Goal: Task Accomplishment & Management: Manage account settings

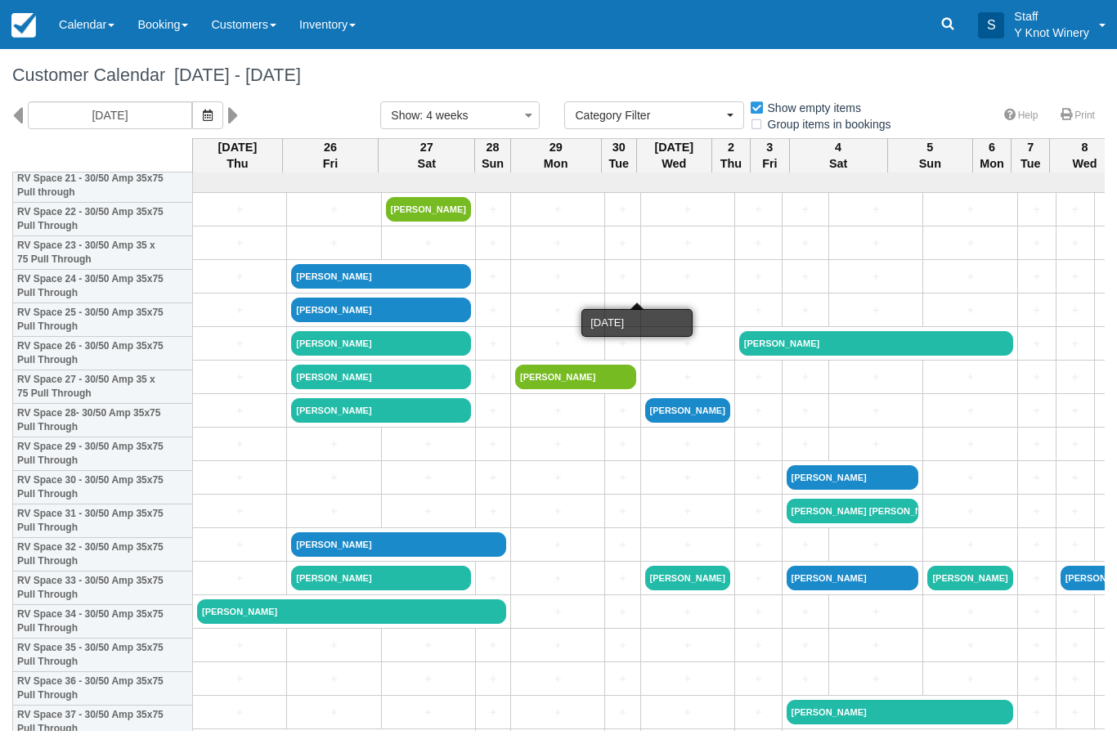
select select
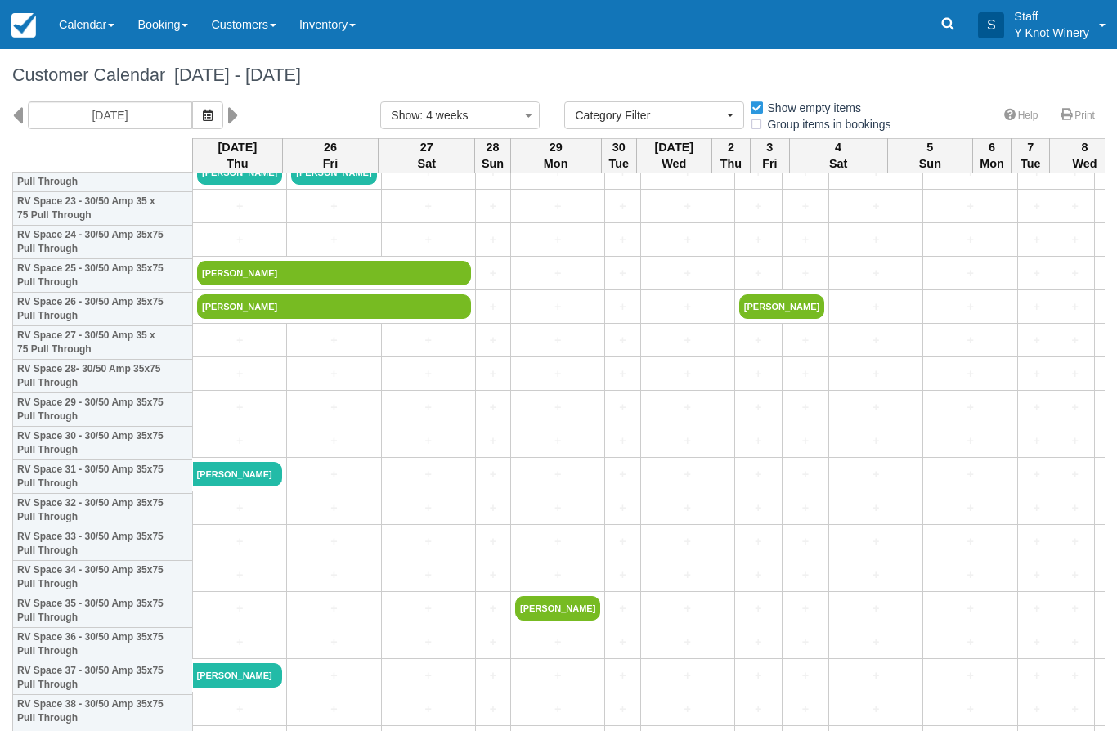
scroll to position [809, 0]
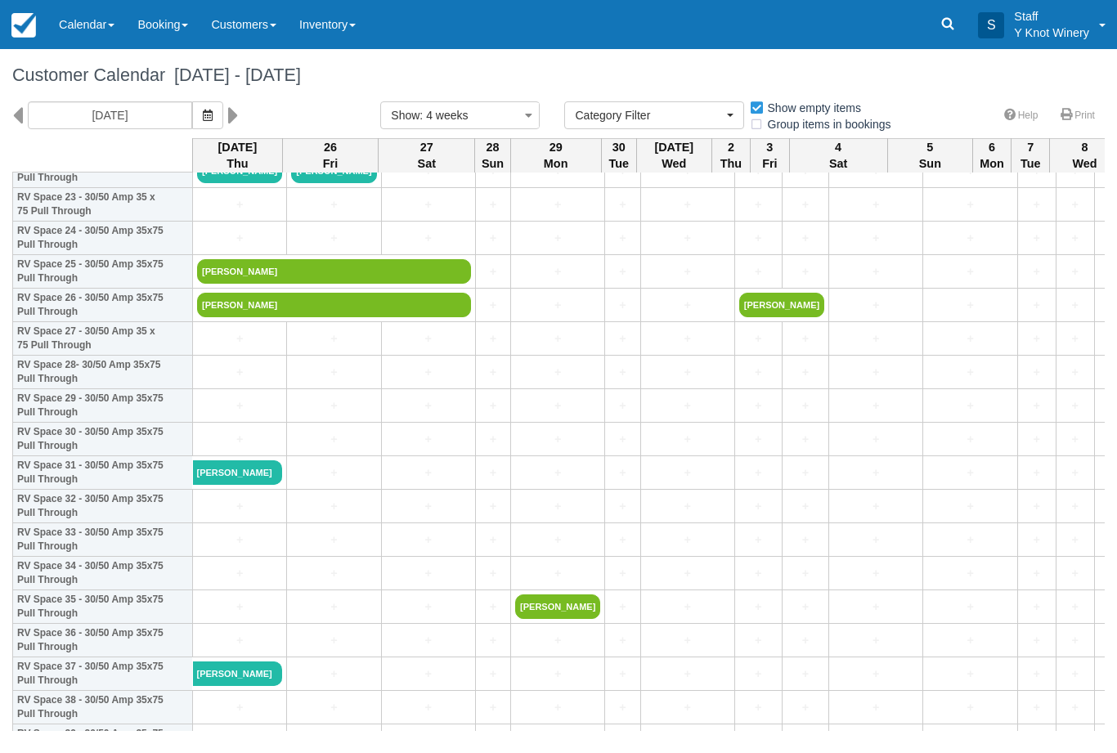
click at [203, 114] on icon "button" at bounding box center [208, 115] width 10 height 11
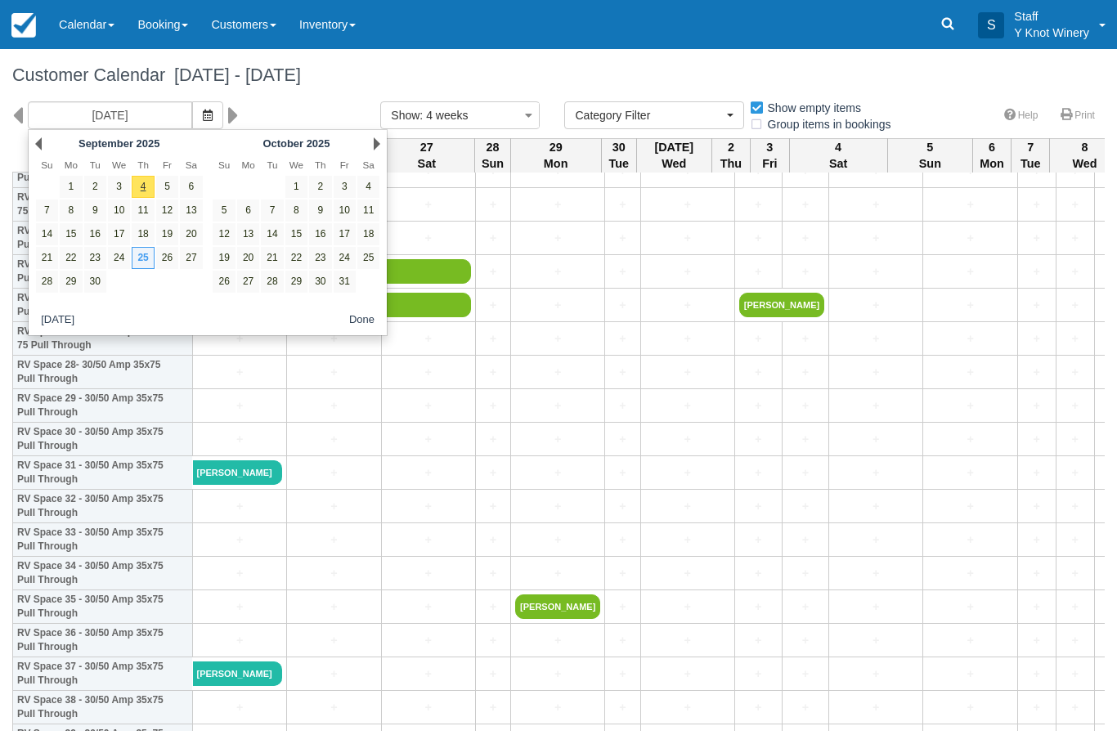
click at [53, 231] on link "14" at bounding box center [47, 234] width 22 height 22
type input "09/14/25"
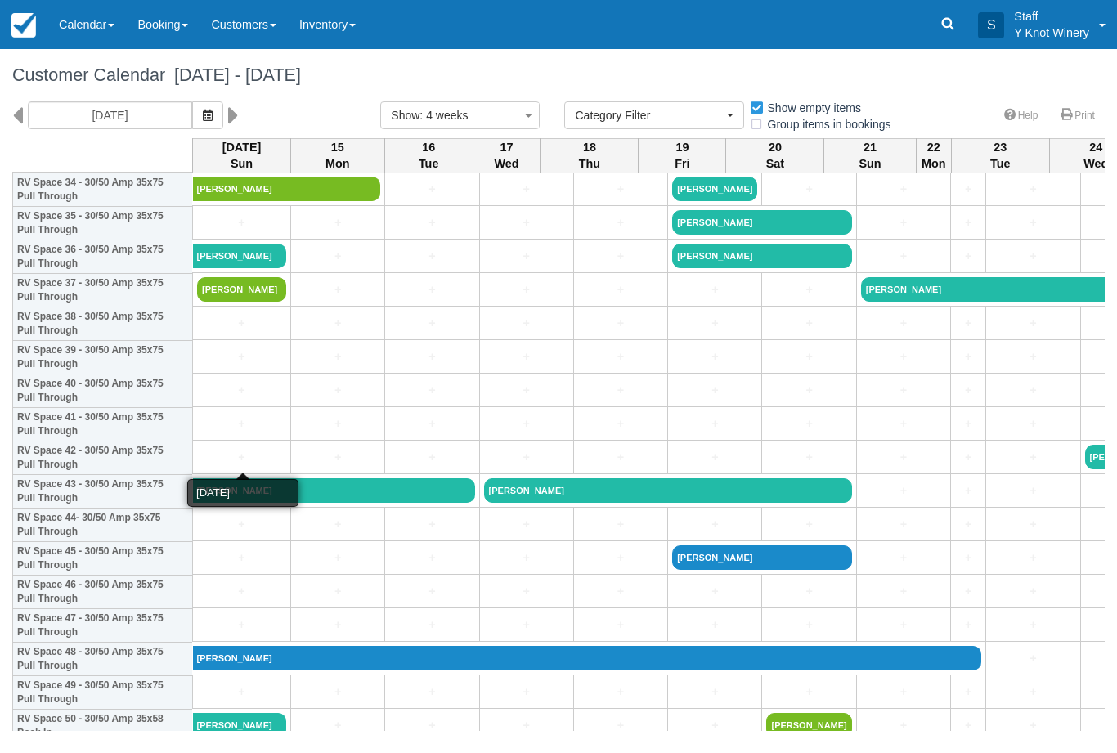
scroll to position [1193, 0]
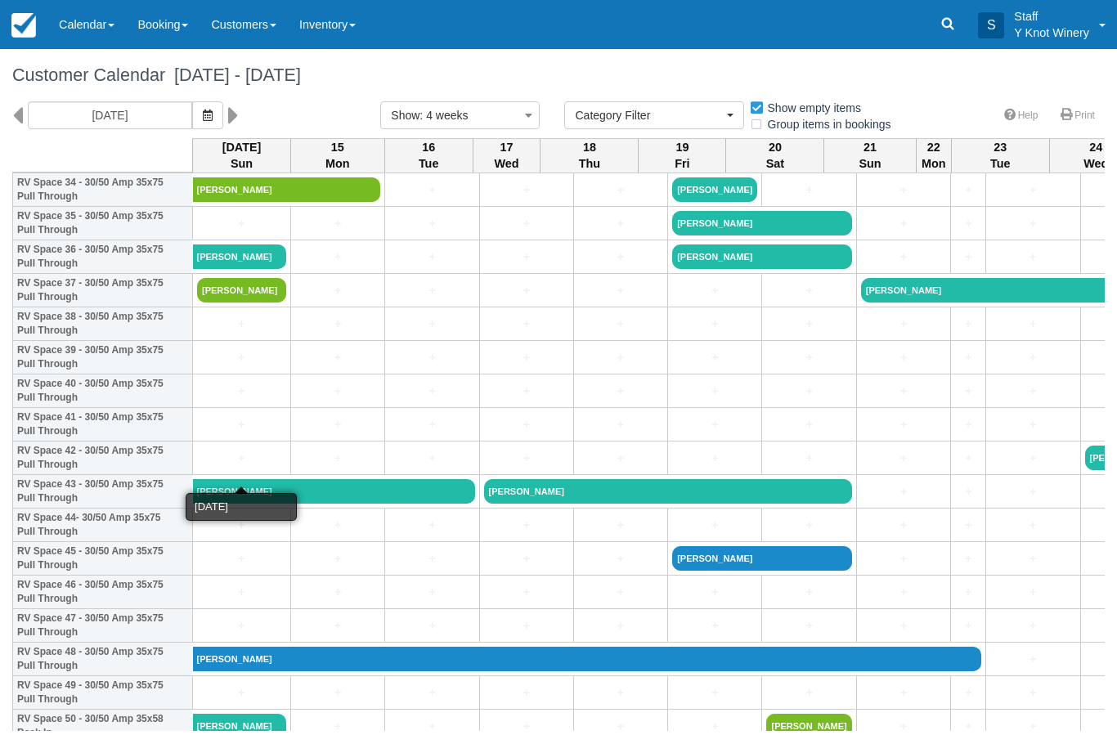
click at [222, 466] on link "+" at bounding box center [241, 458] width 89 height 17
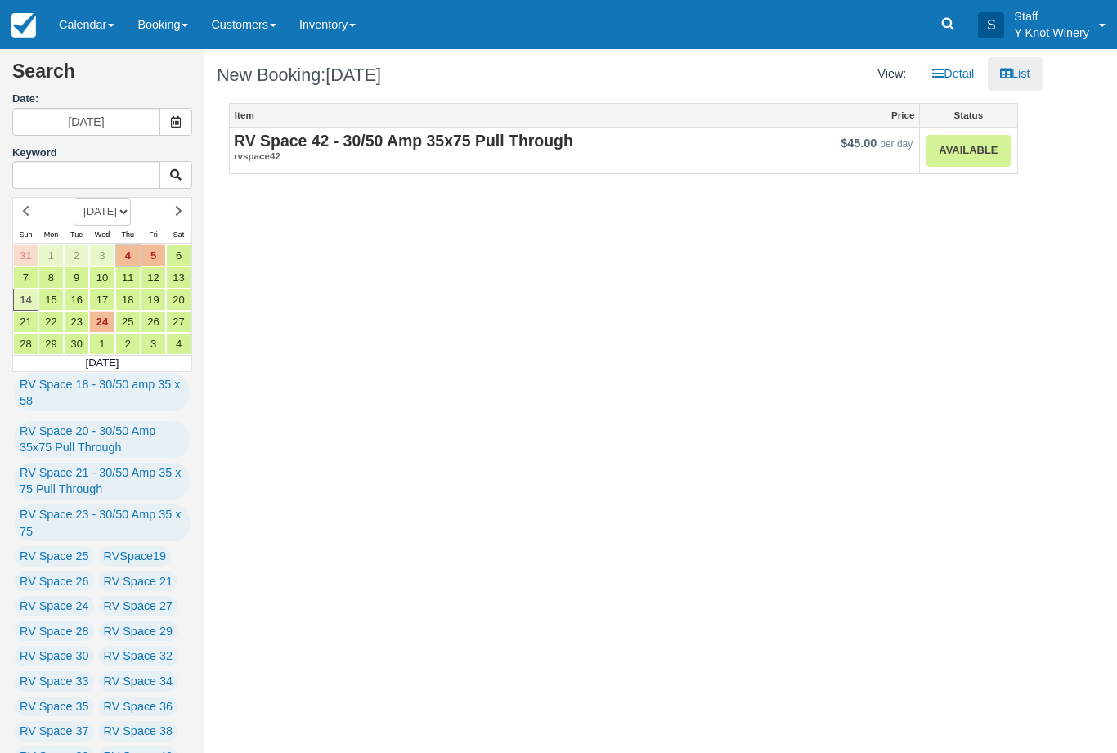
click at [359, 146] on strong "RV Space 42 - 30/50 Amp 35x75 Pull Through" at bounding box center [403, 141] width 339 height 18
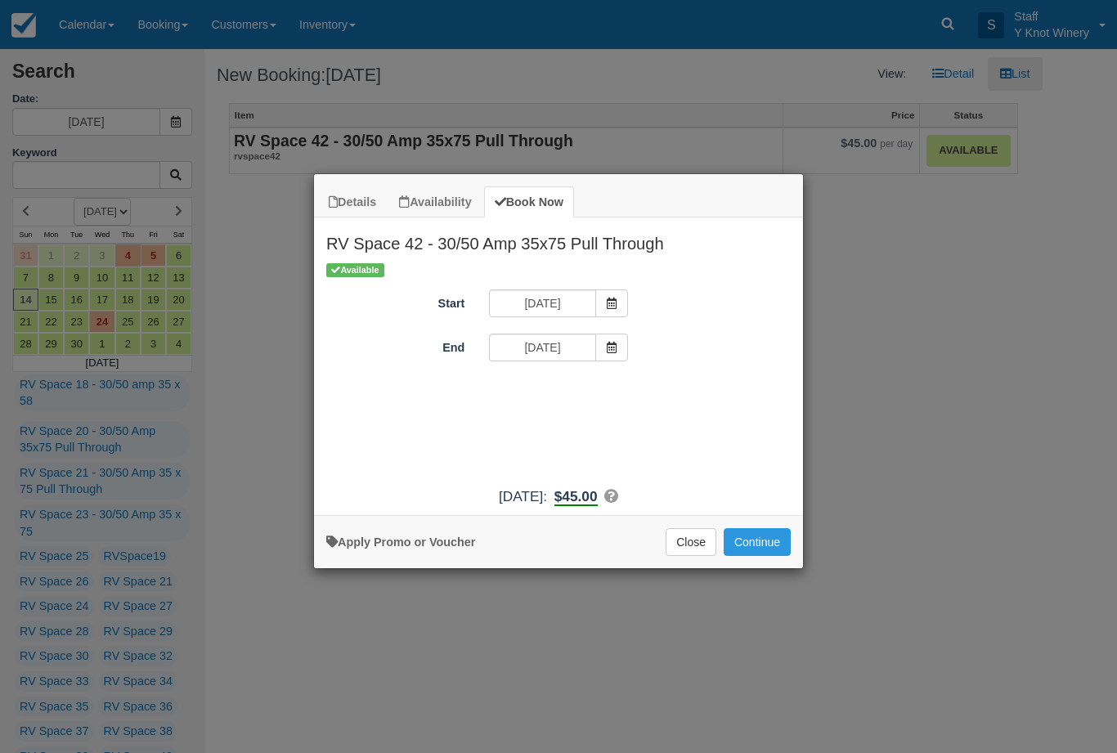
click at [612, 352] on icon "Item Modal" at bounding box center [611, 347] width 11 height 11
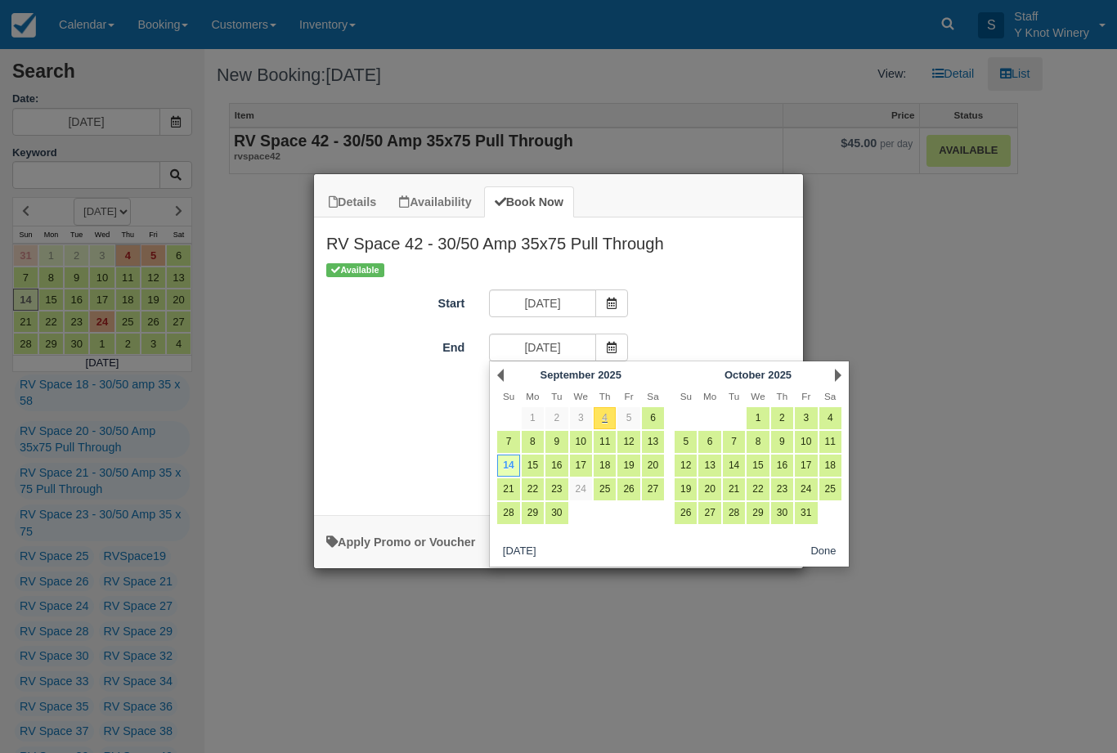
click at [558, 464] on link "16" at bounding box center [556, 466] width 22 height 22
type input "09/16/25"
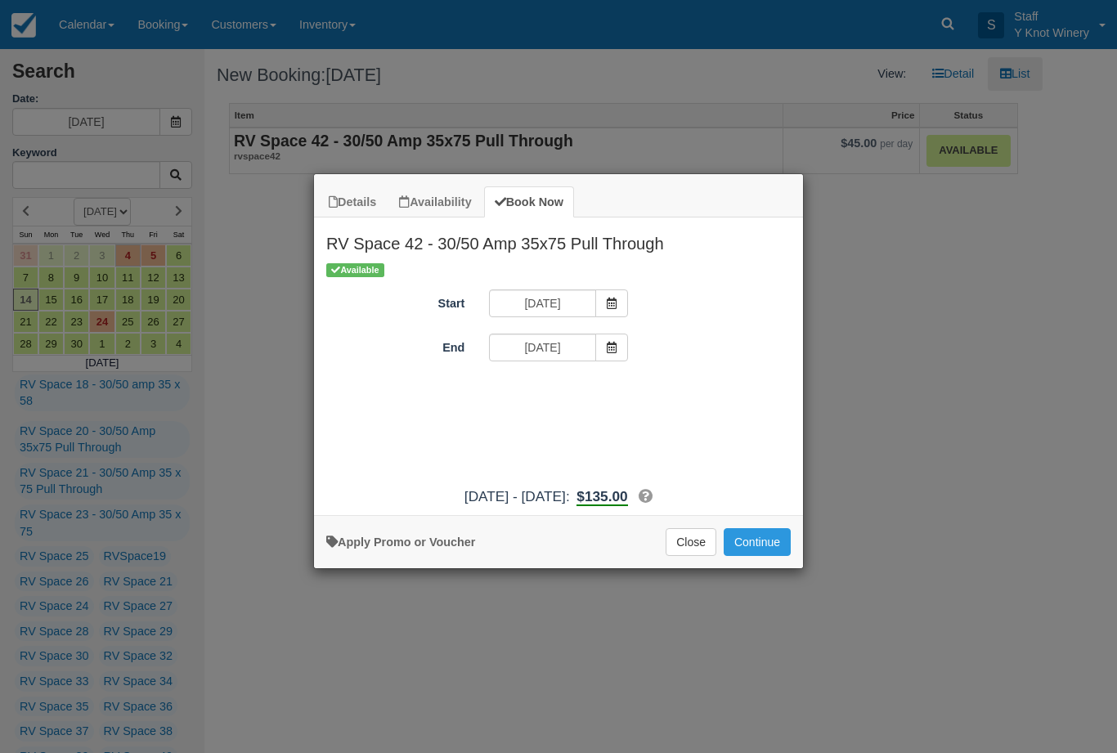
click at [414, 549] on link "Apply Promo or Voucher" at bounding box center [400, 541] width 149 height 13
click at [504, 396] on input "Promo / Voucher" at bounding box center [546, 393] width 114 height 28
type input "GSAM"
click at [661, 388] on button "Apply" at bounding box center [663, 392] width 41 height 21
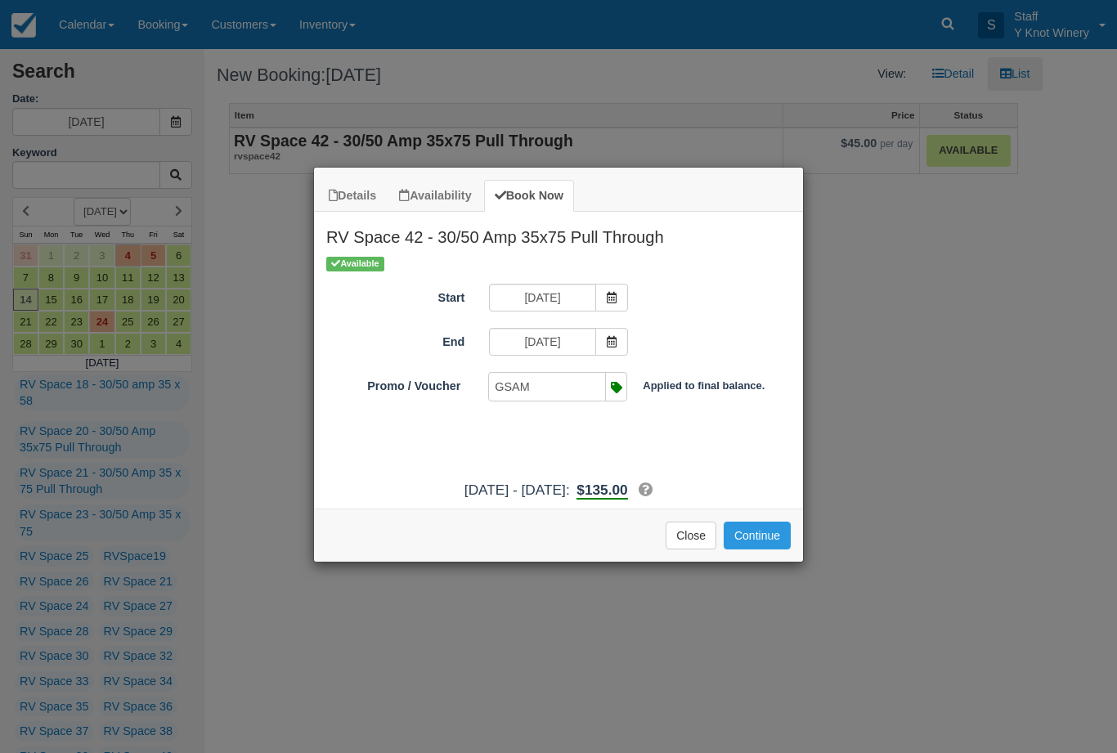
click at [759, 549] on button "Continue" at bounding box center [756, 536] width 67 height 28
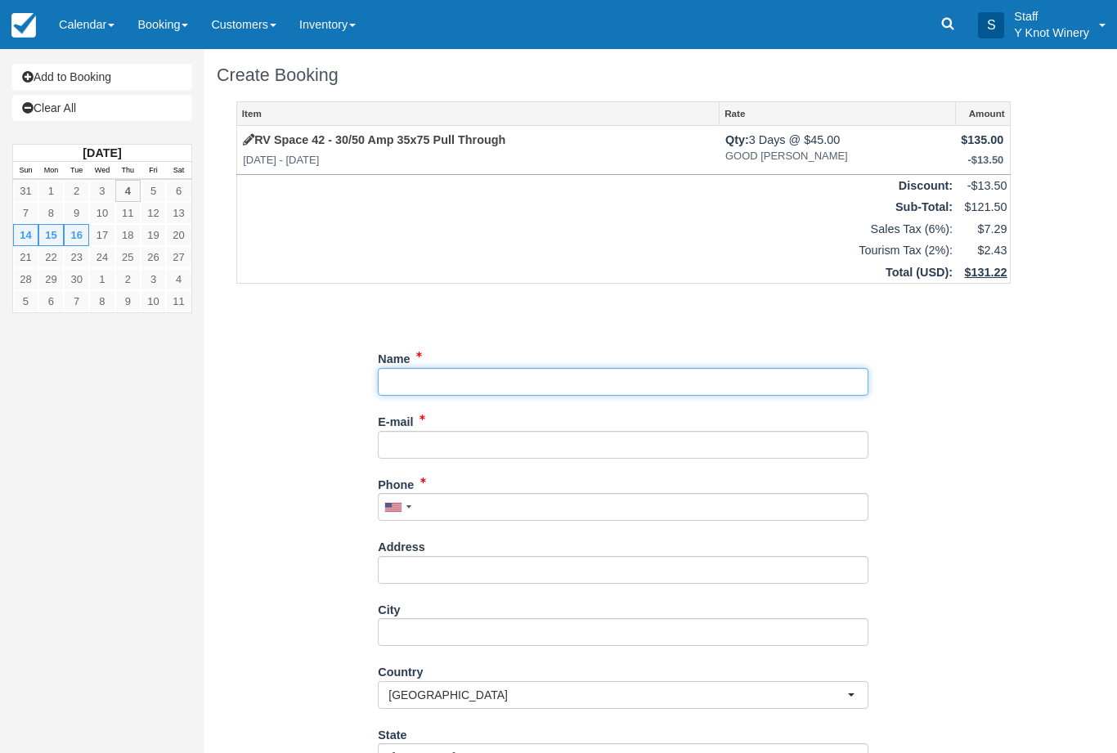
click at [406, 376] on input "Name" at bounding box center [623, 382] width 490 height 28
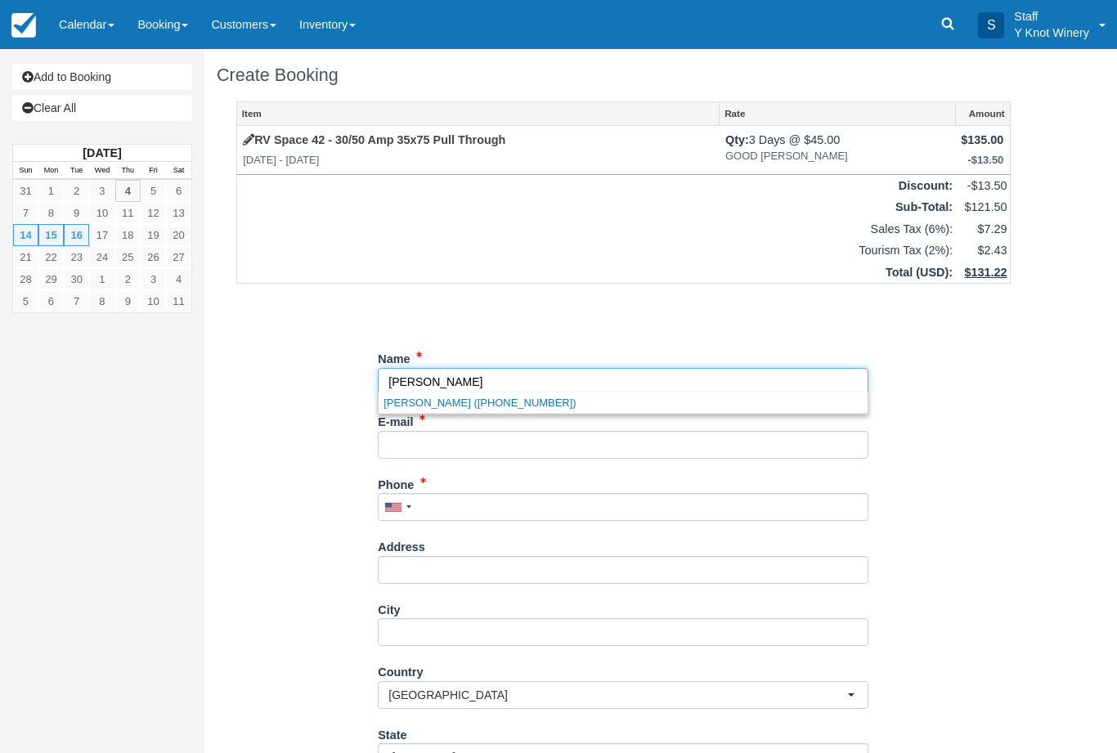
click at [506, 400] on link "Estella yoshida (+12088700171)" at bounding box center [623, 402] width 489 height 20
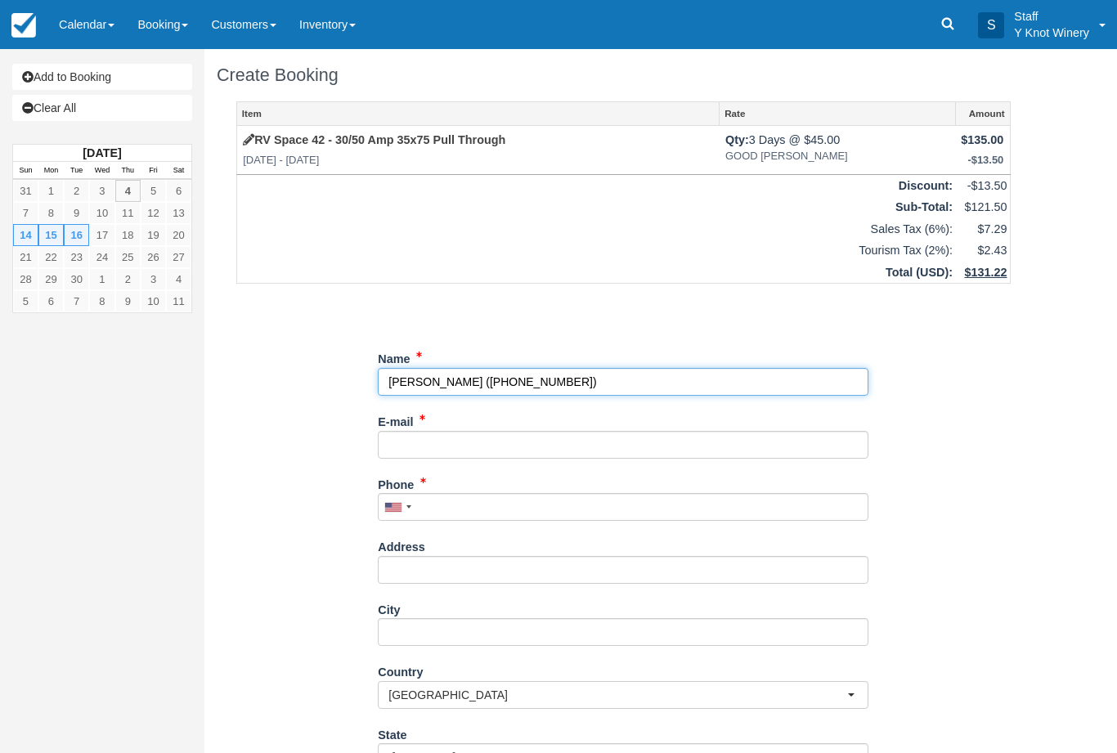
type input "[PERSON_NAME]"
type input "+12088700171"
select select "CA"
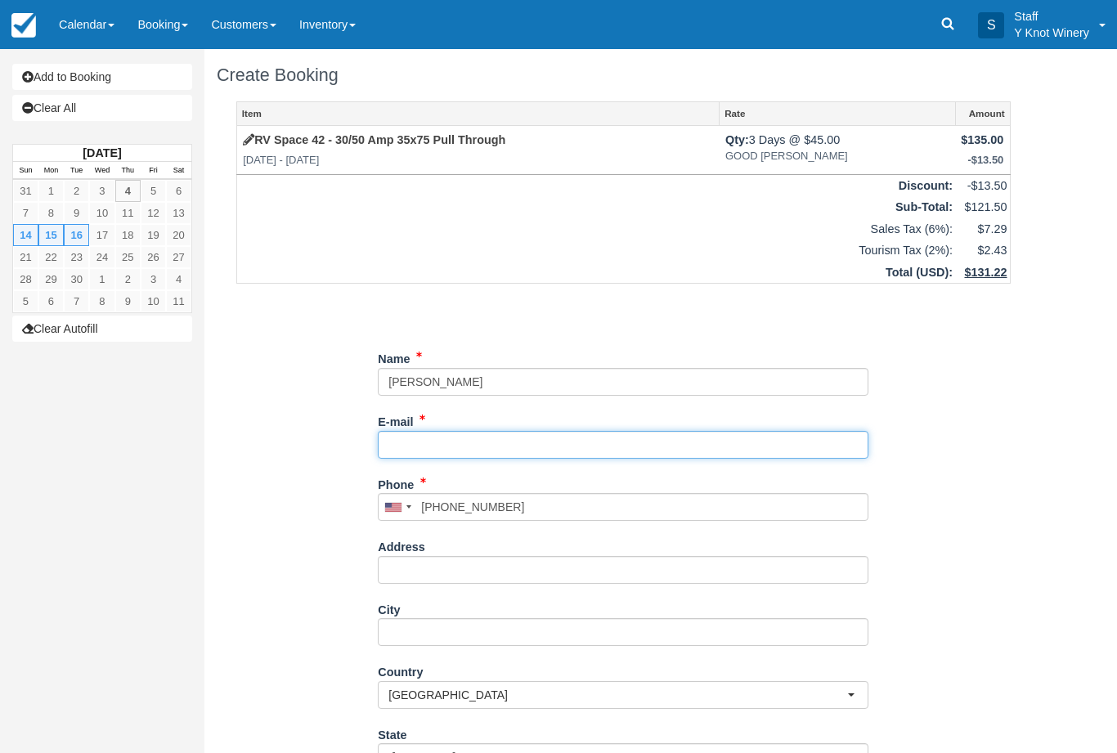
click at [419, 439] on input "E-mail" at bounding box center [623, 445] width 490 height 28
type input "elyoshida@yahoo.com"
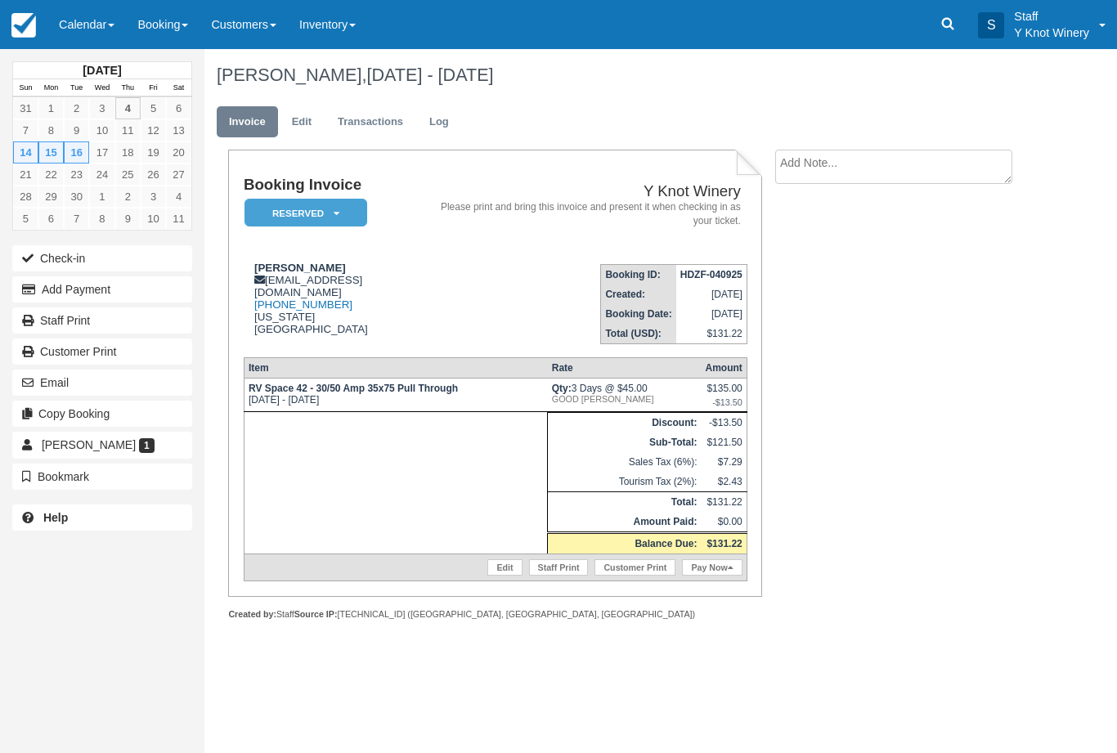
click at [111, 28] on link "Calendar" at bounding box center [86, 24] width 78 height 49
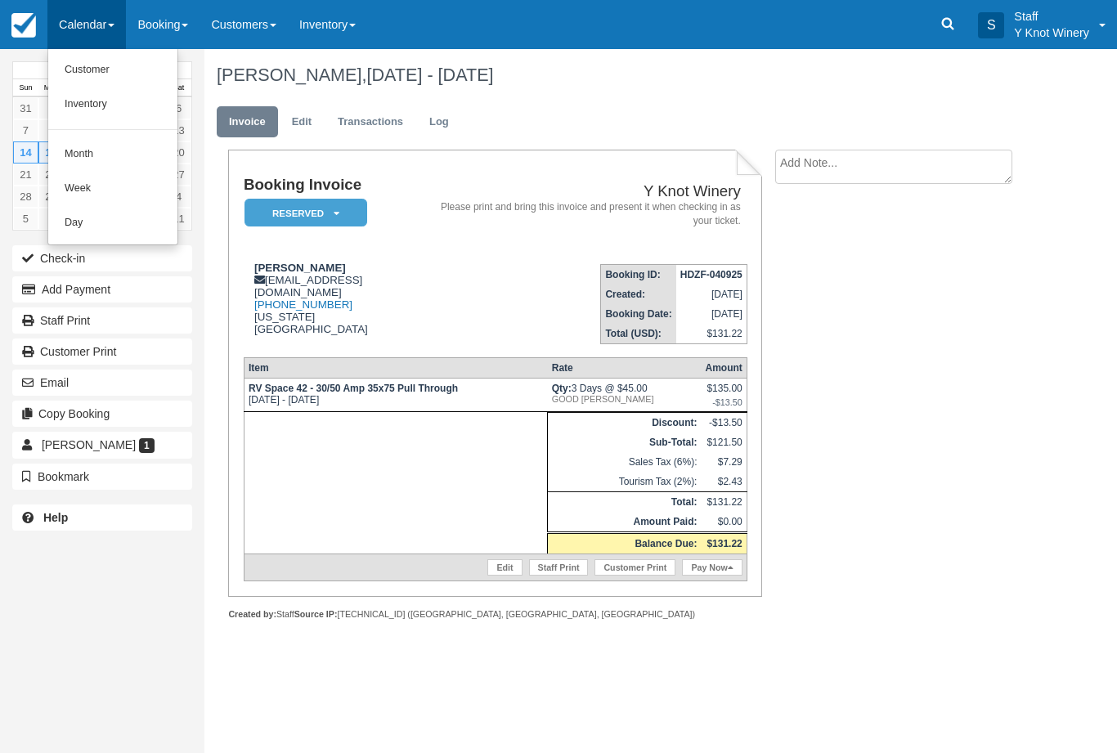
click at [76, 74] on link "Customer" at bounding box center [112, 70] width 129 height 34
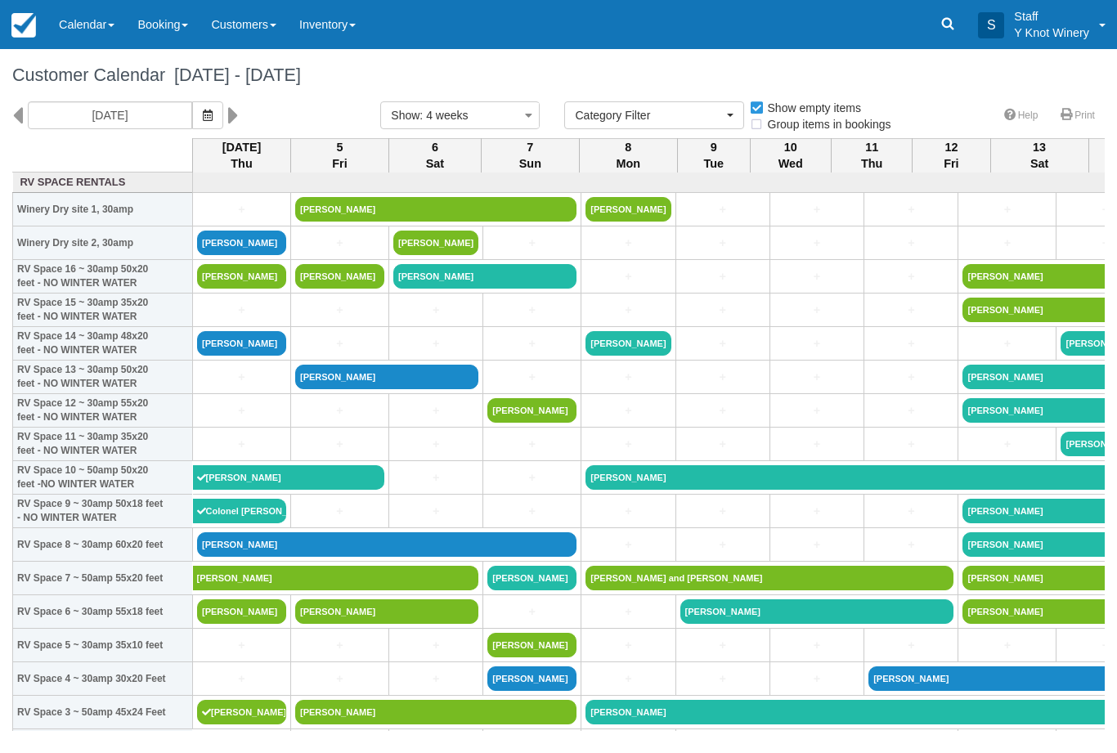
select select
click at [260, 218] on link "+" at bounding box center [241, 209] width 89 height 17
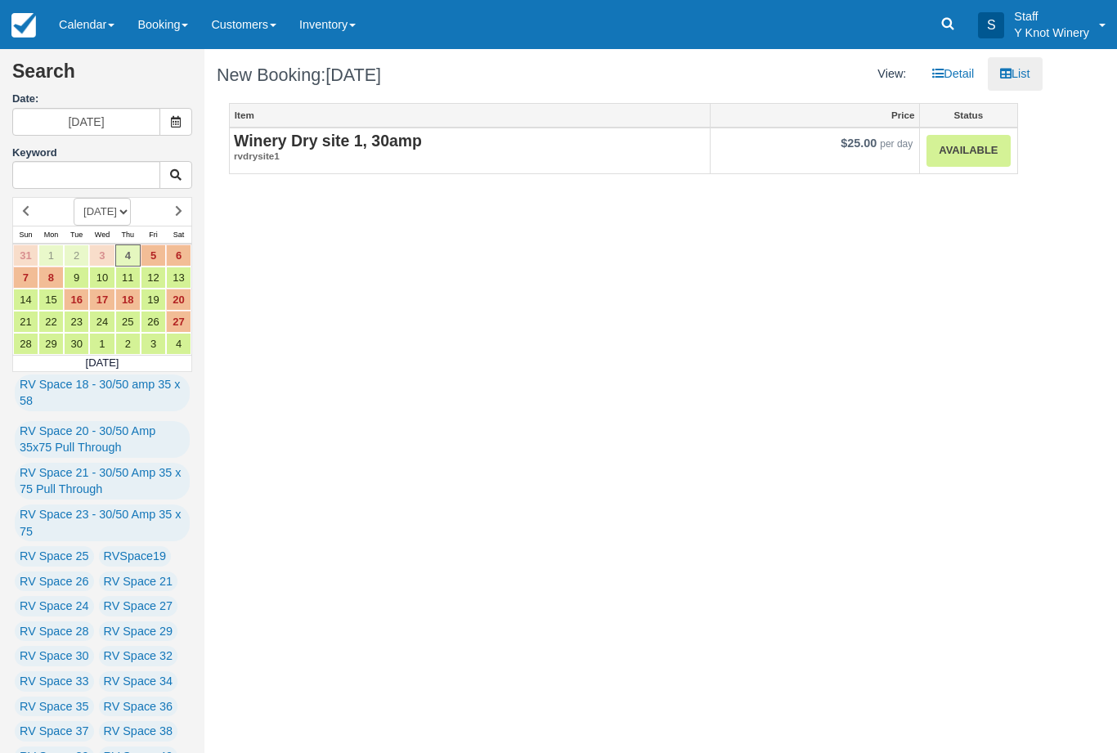
click at [964, 155] on link "Available" at bounding box center [967, 151] width 83 height 32
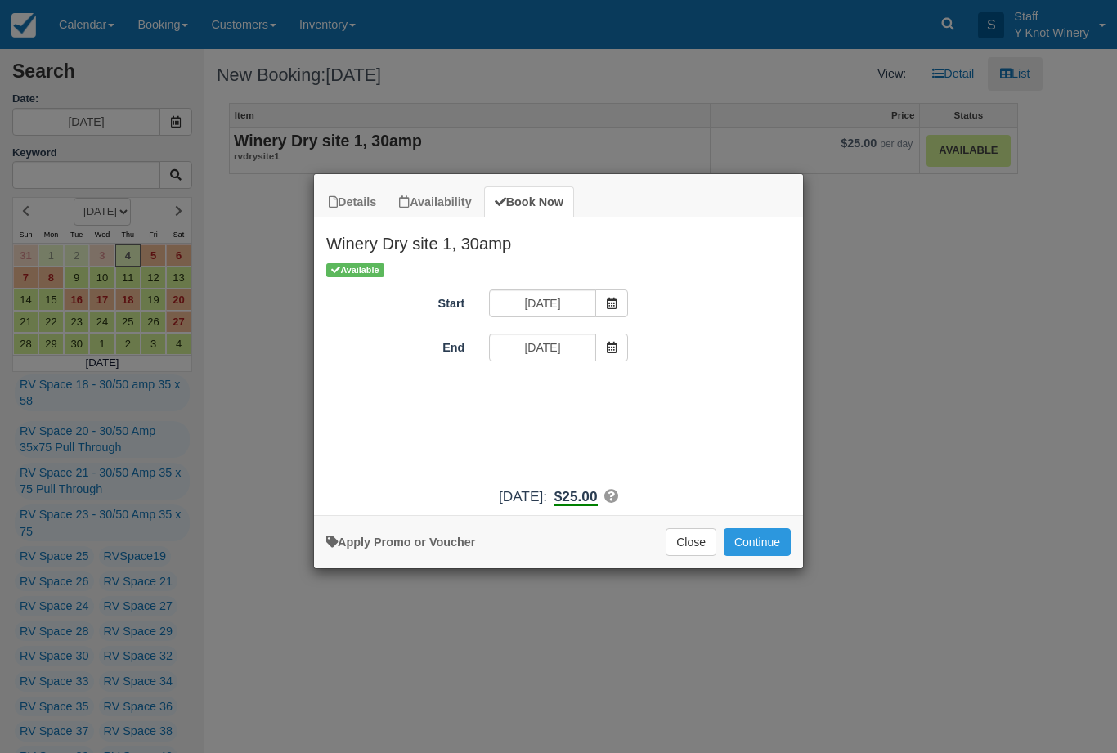
click at [758, 554] on button "Continue" at bounding box center [756, 542] width 67 height 28
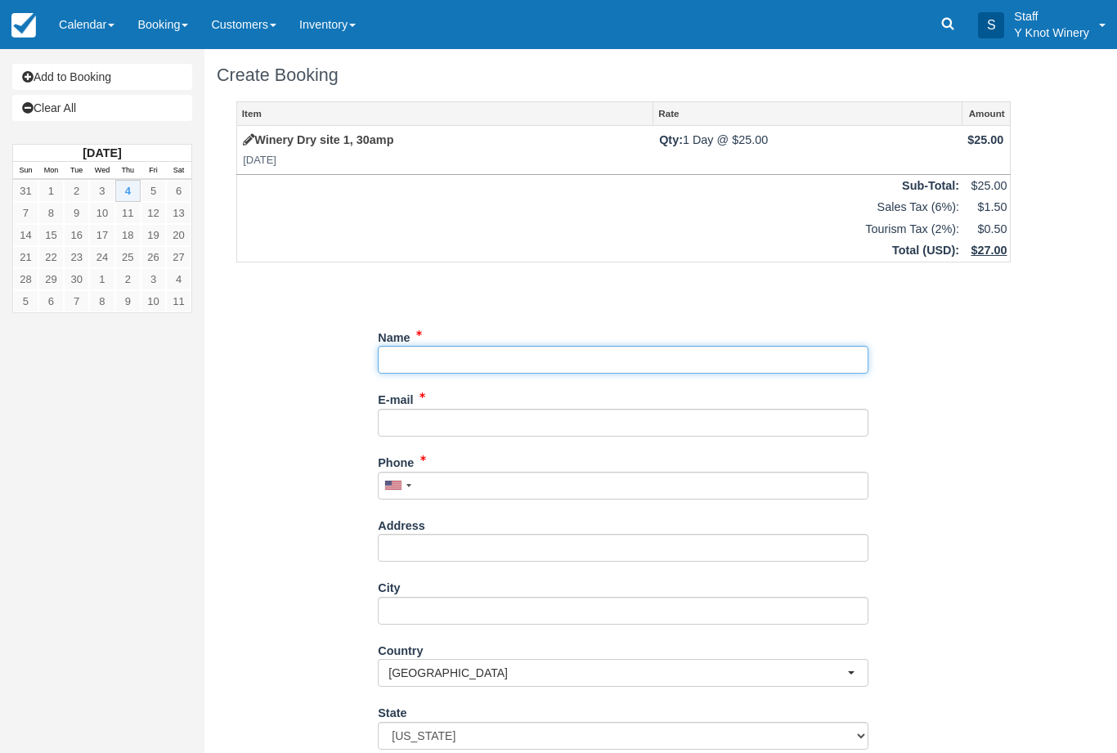
click at [459, 356] on input "Name" at bounding box center [623, 360] width 490 height 28
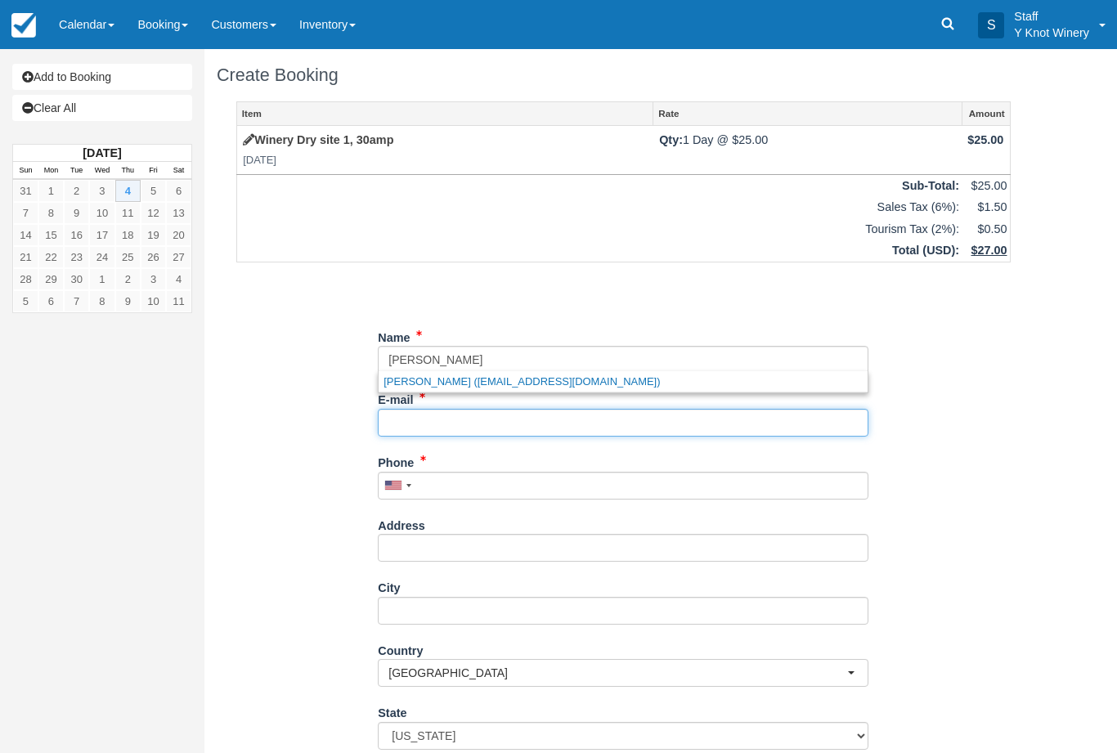
click at [467, 416] on input "E-mail" at bounding box center [623, 423] width 490 height 28
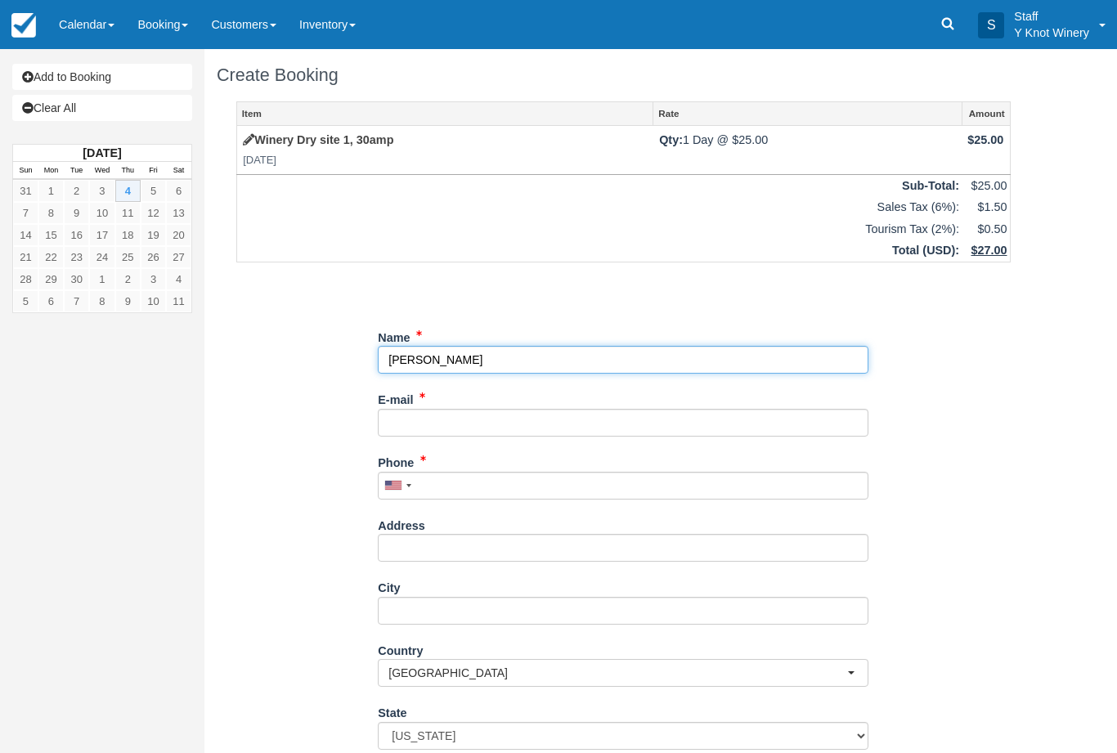
click at [473, 356] on input "Name" at bounding box center [623, 360] width 490 height 28
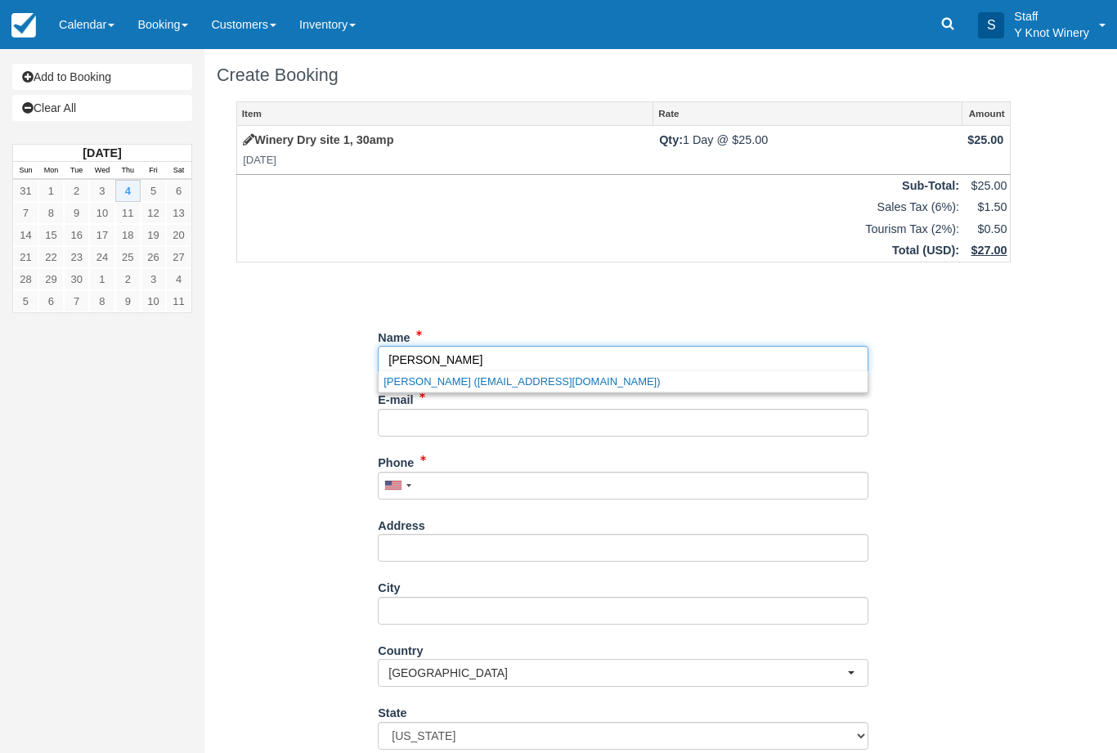
click at [531, 379] on link "Julie Tarp (jatarp@live.com)" at bounding box center [623, 381] width 489 height 20
type input "[PERSON_NAME]"
type input "[EMAIL_ADDRESS][DOMAIN_NAME]"
type input "+12062932677"
select select "UT"
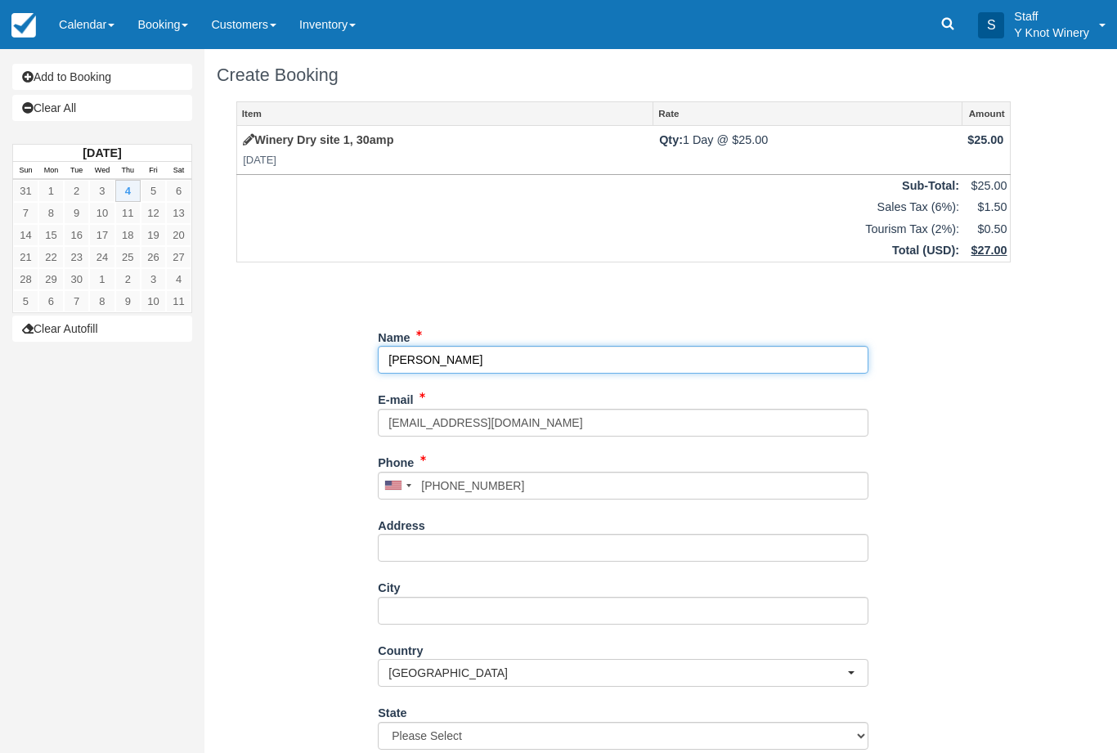
select select "UT"
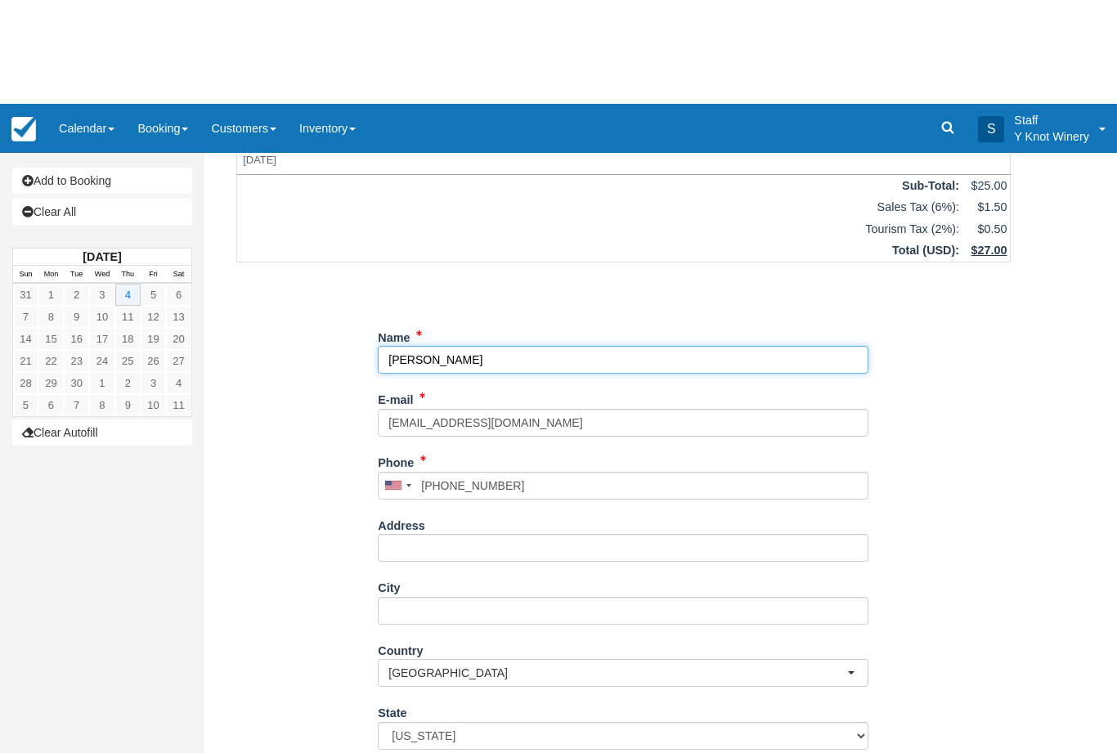
scroll to position [132, 0]
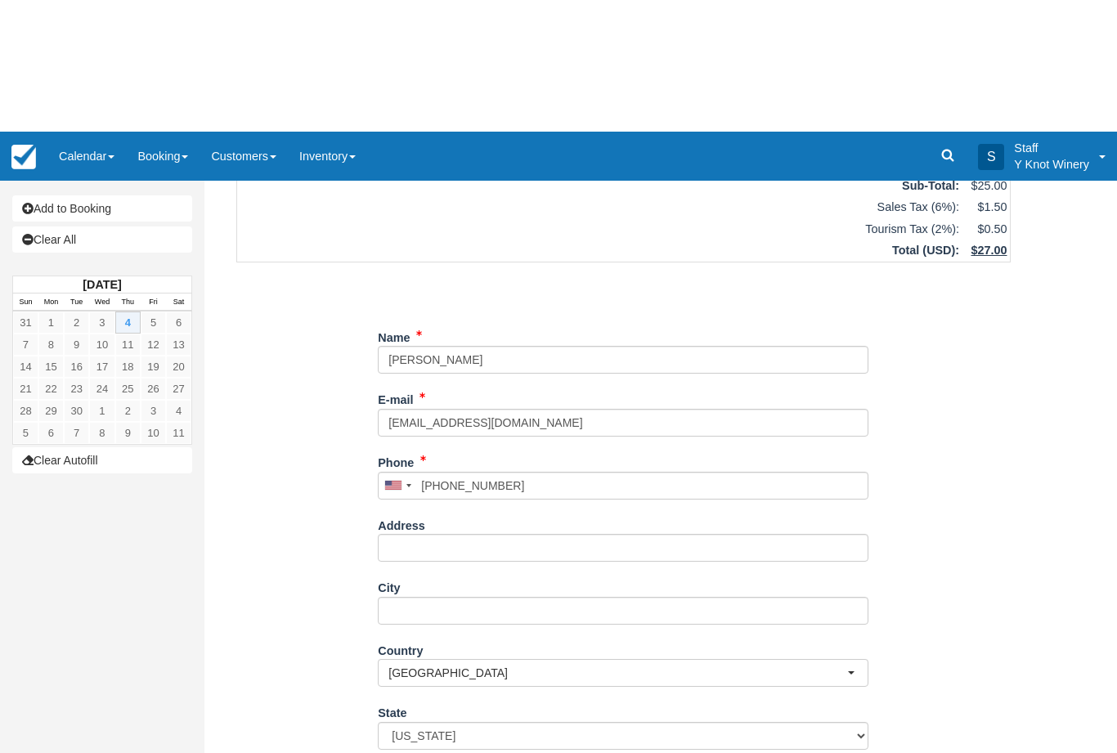
click at [259, 553] on div "Item Rate Amount Winery Dry site 1, 30amp Thu Sep 4, 2025 Qty: 1 Day @ $25.00 $…" at bounding box center [623, 371] width 813 height 802
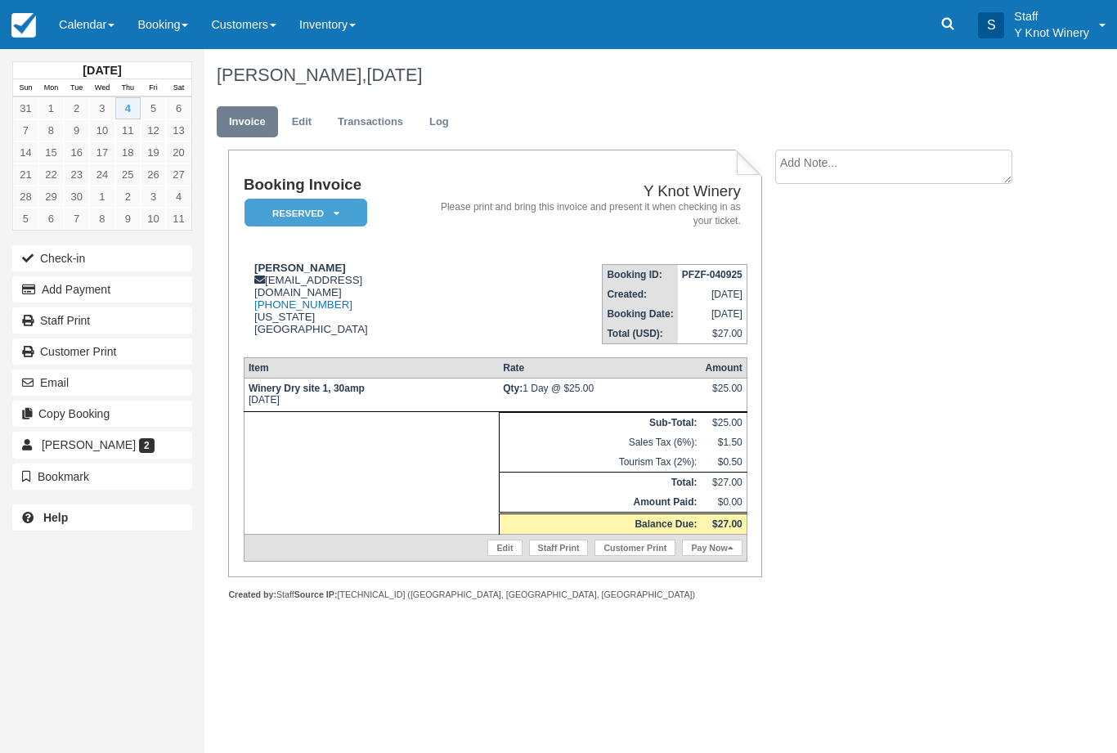
click at [100, 16] on link "Calendar" at bounding box center [86, 24] width 78 height 49
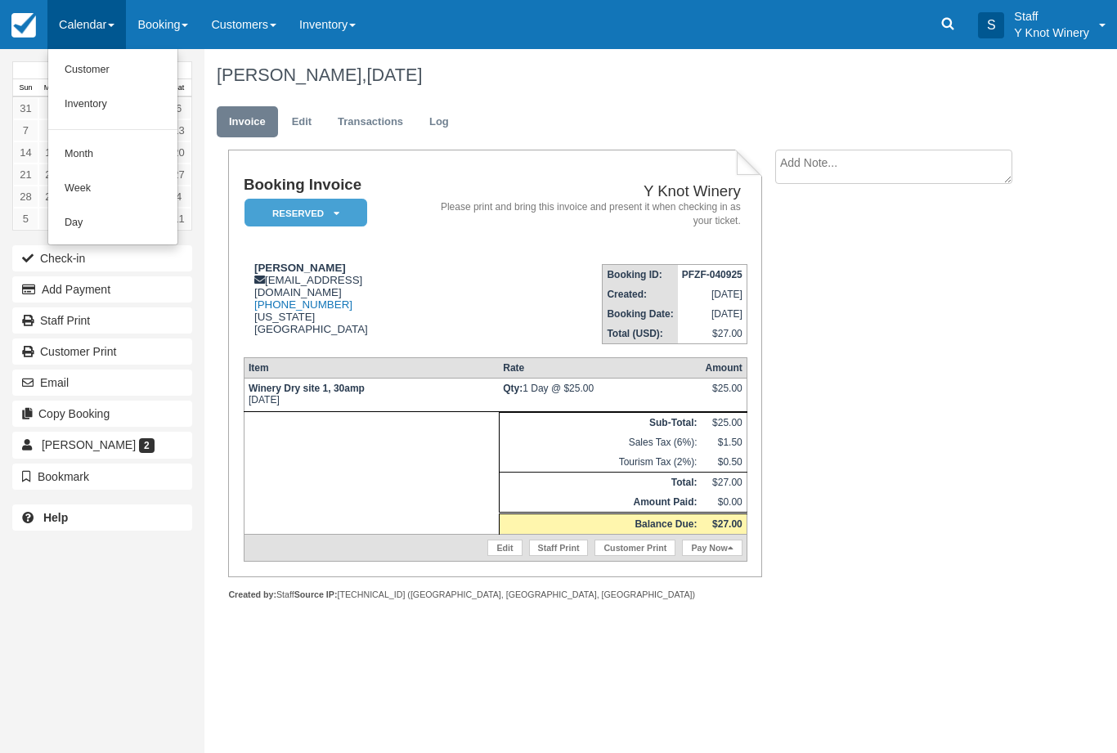
click at [65, 61] on link "Customer" at bounding box center [112, 70] width 129 height 34
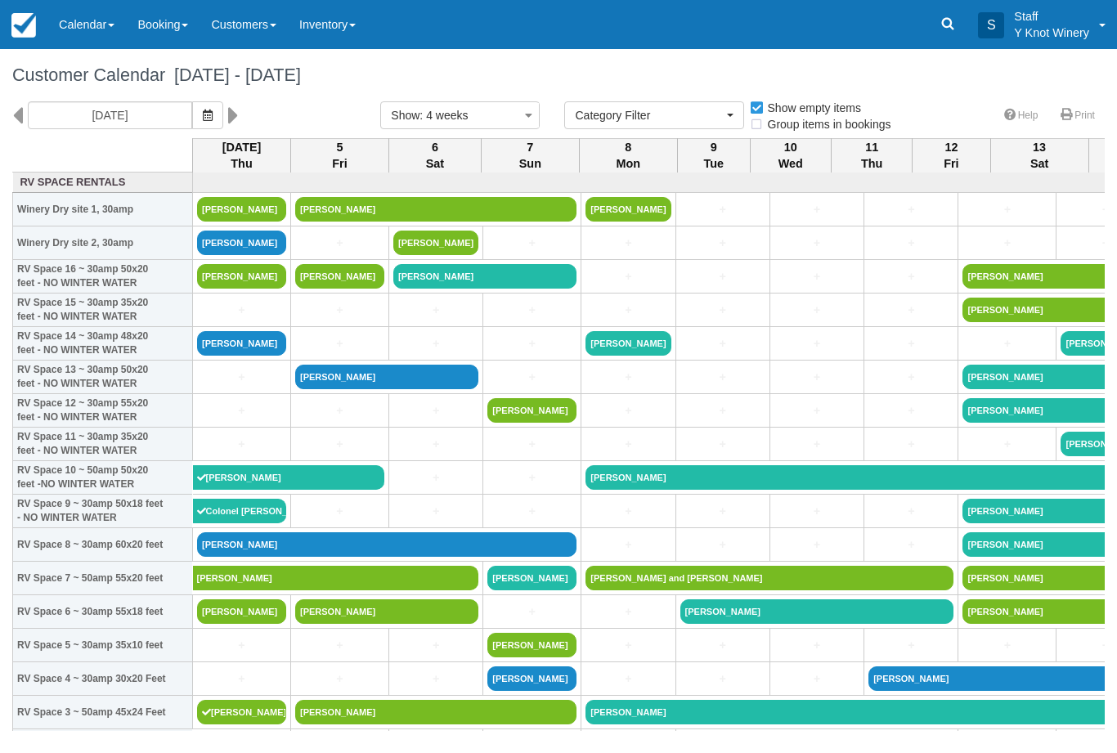
select select
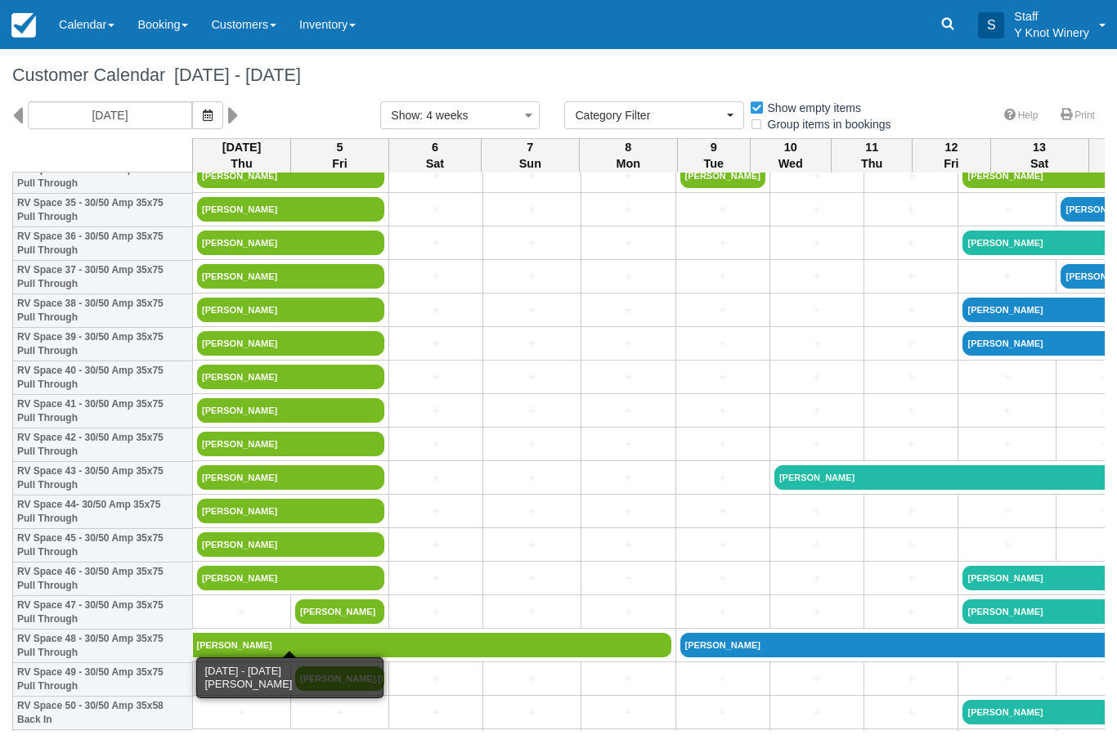
scroll to position [1208, 0]
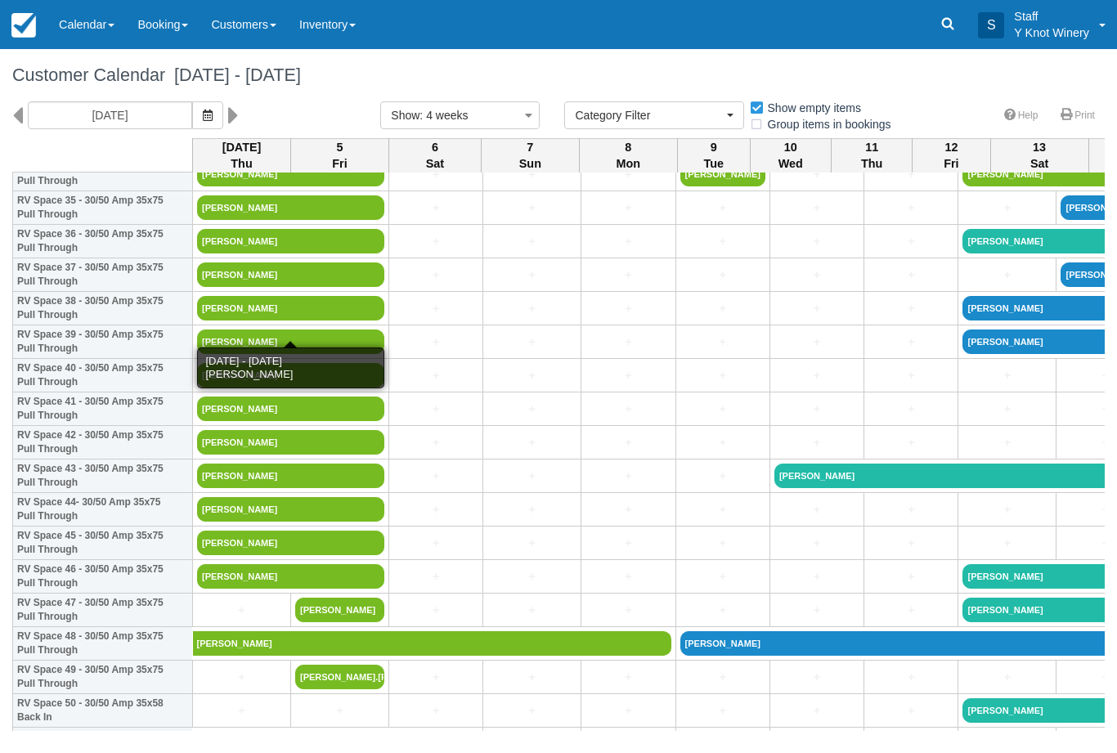
click at [205, 320] on link "[PERSON_NAME]" at bounding box center [290, 308] width 187 height 25
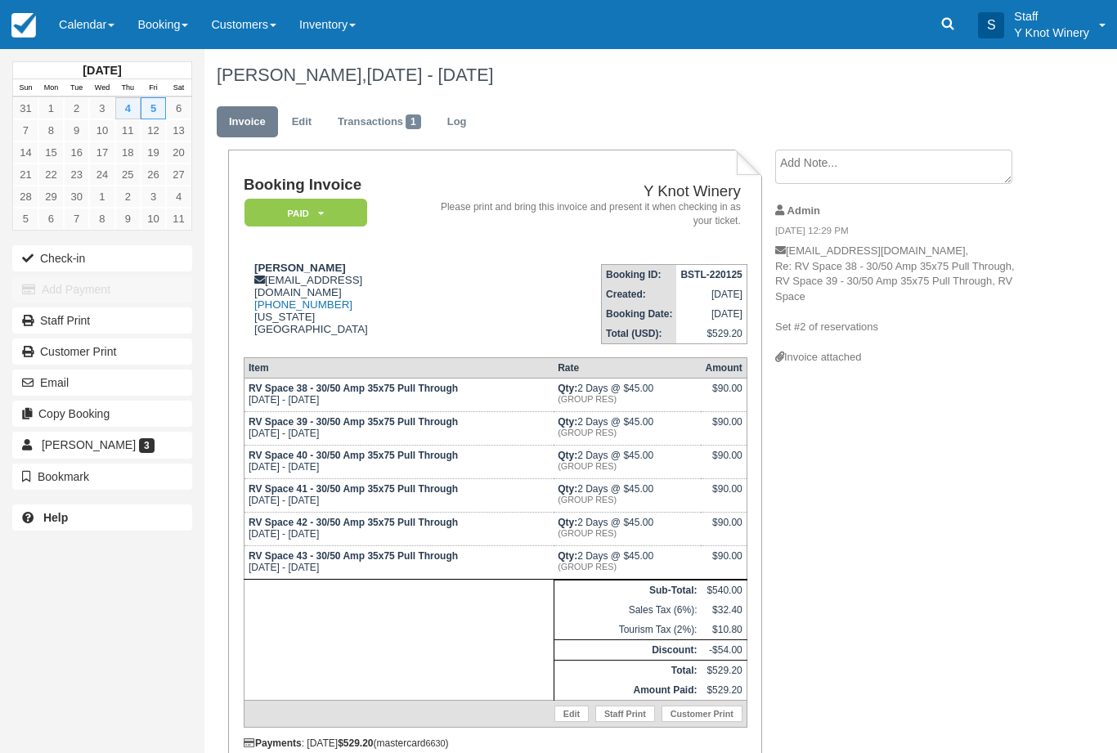
click at [122, 255] on button "Check-in" at bounding box center [102, 258] width 180 height 26
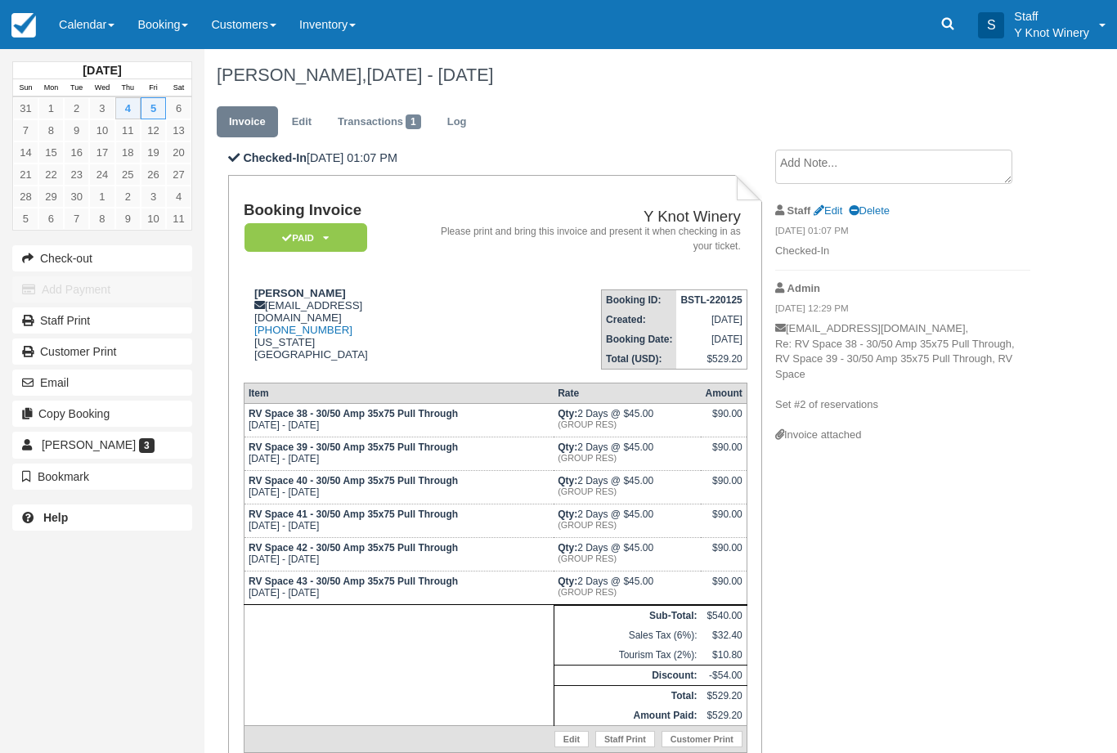
click at [117, 20] on link "Calendar" at bounding box center [86, 24] width 78 height 49
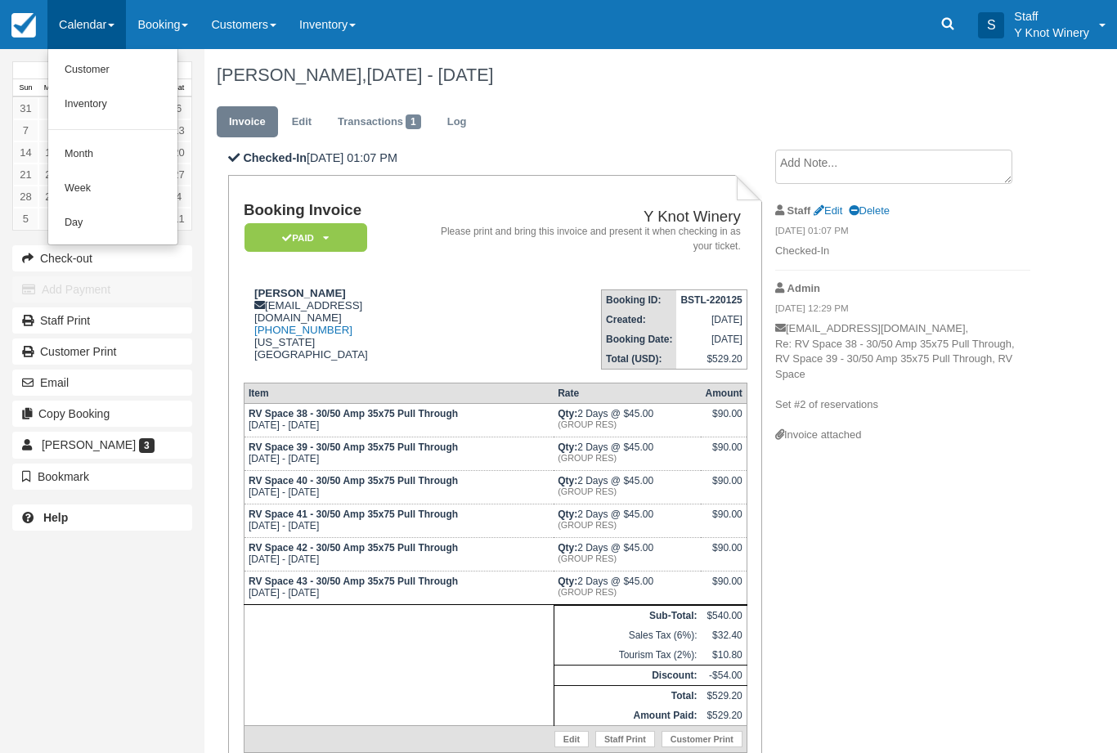
click at [110, 76] on link "Customer" at bounding box center [112, 70] width 129 height 34
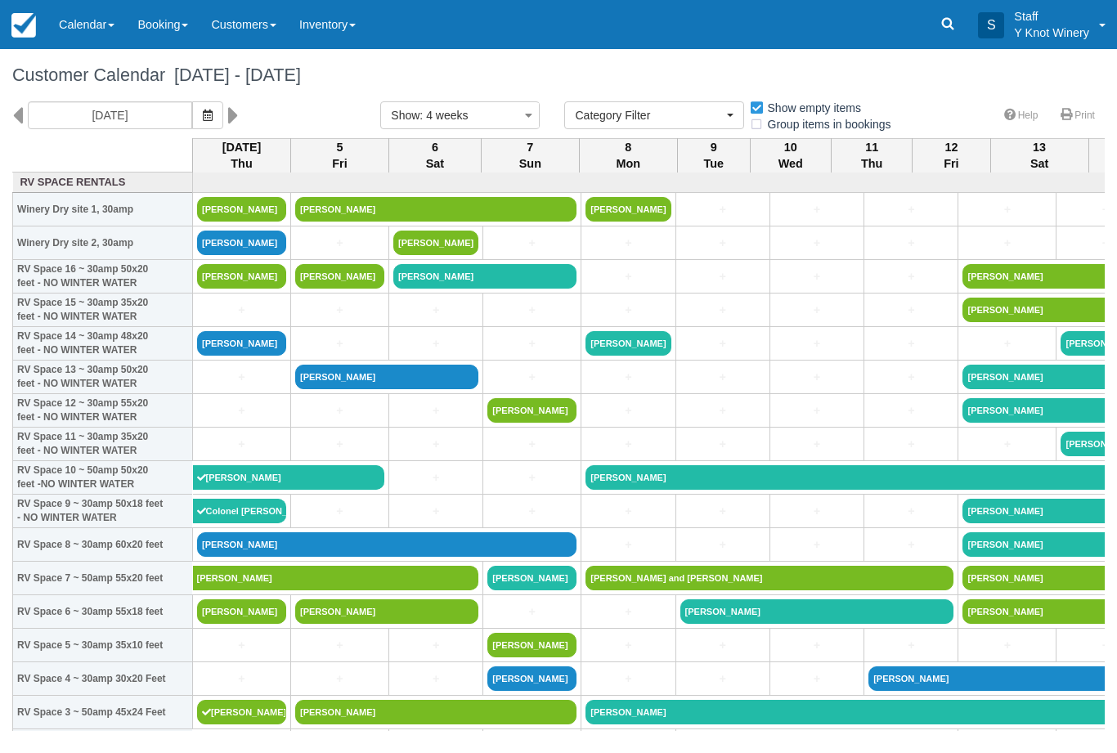
select select
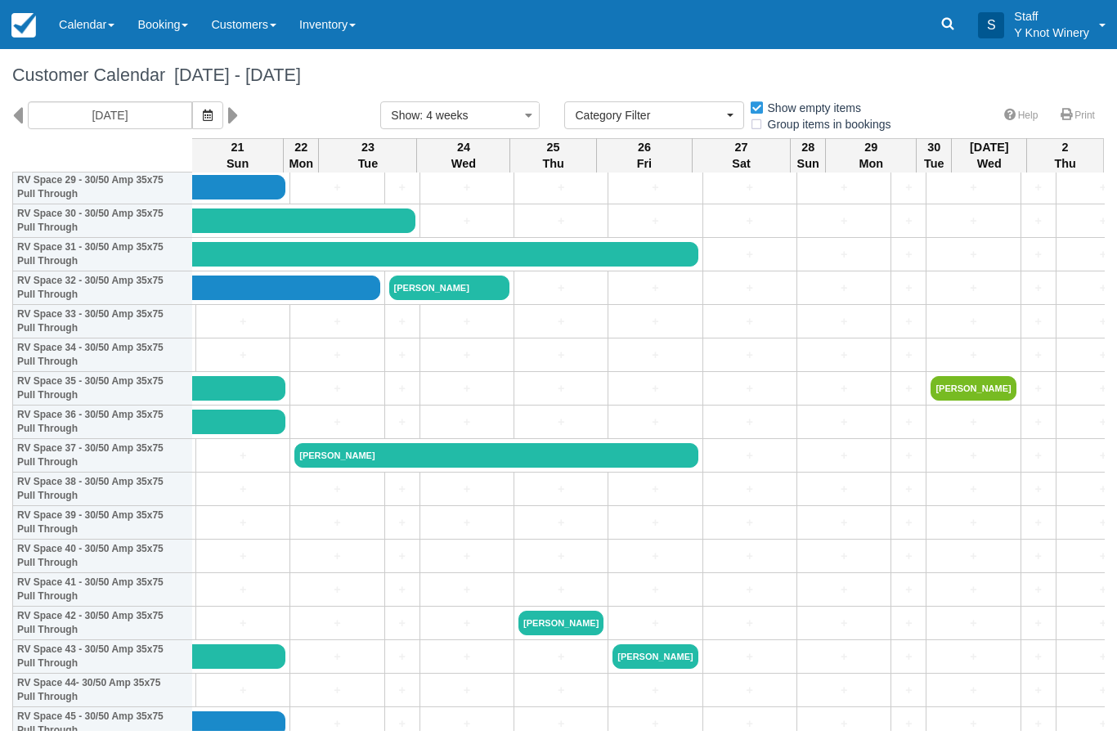
scroll to position [1026, 1527]
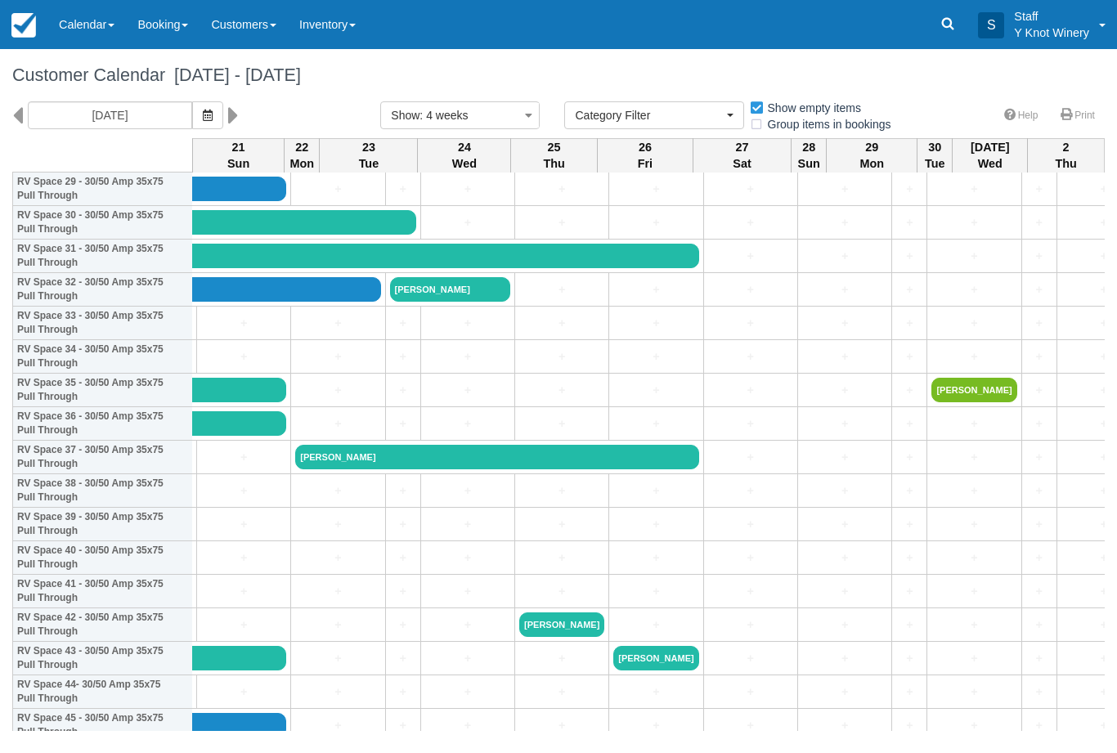
click at [203, 110] on icon "button" at bounding box center [208, 115] width 10 height 11
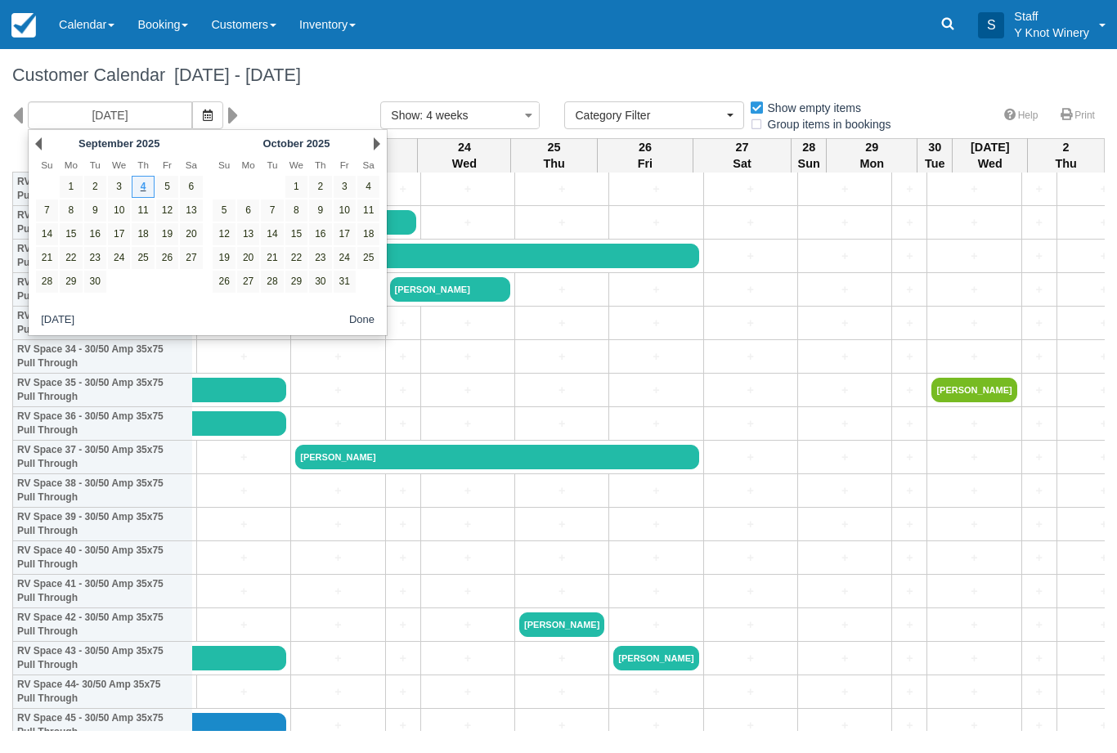
click at [342, 207] on link "10" at bounding box center [345, 210] width 22 height 22
type input "10/10/25"
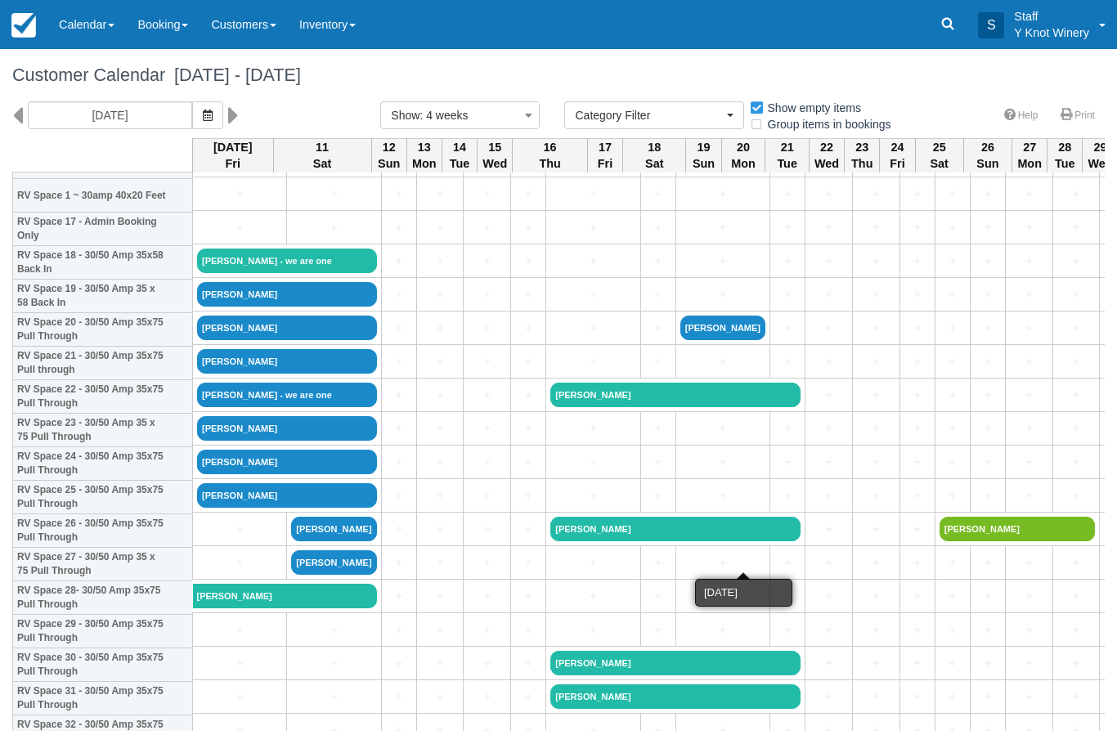
scroll to position [584, 0]
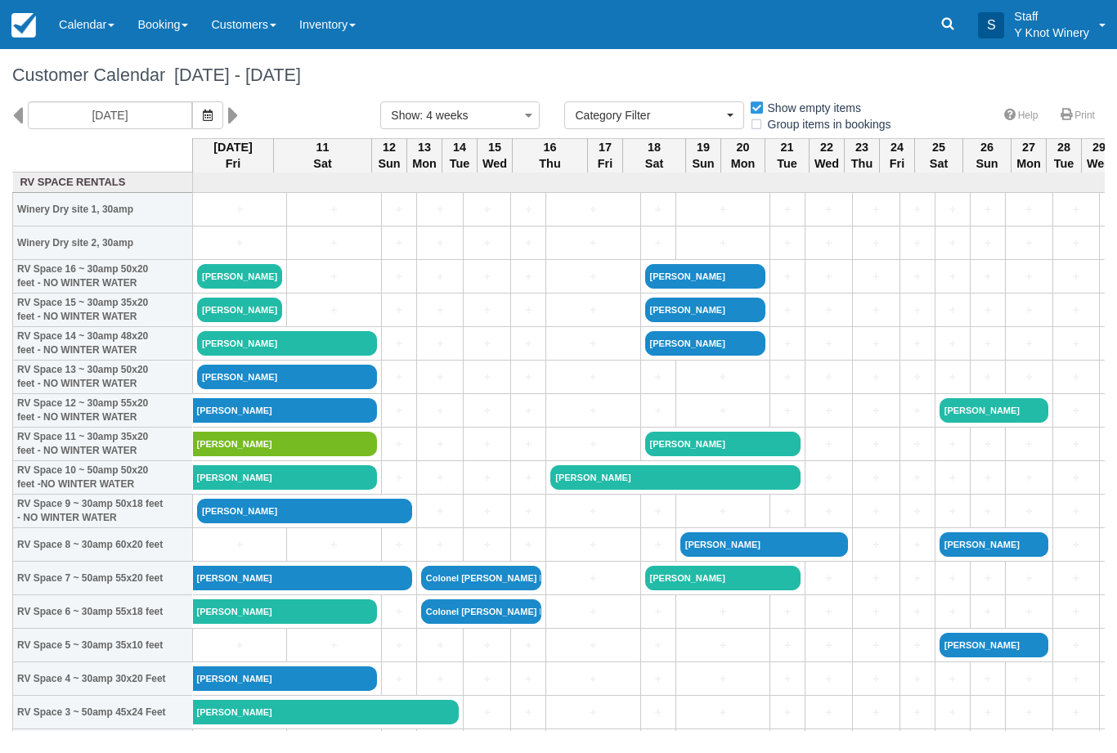
select select
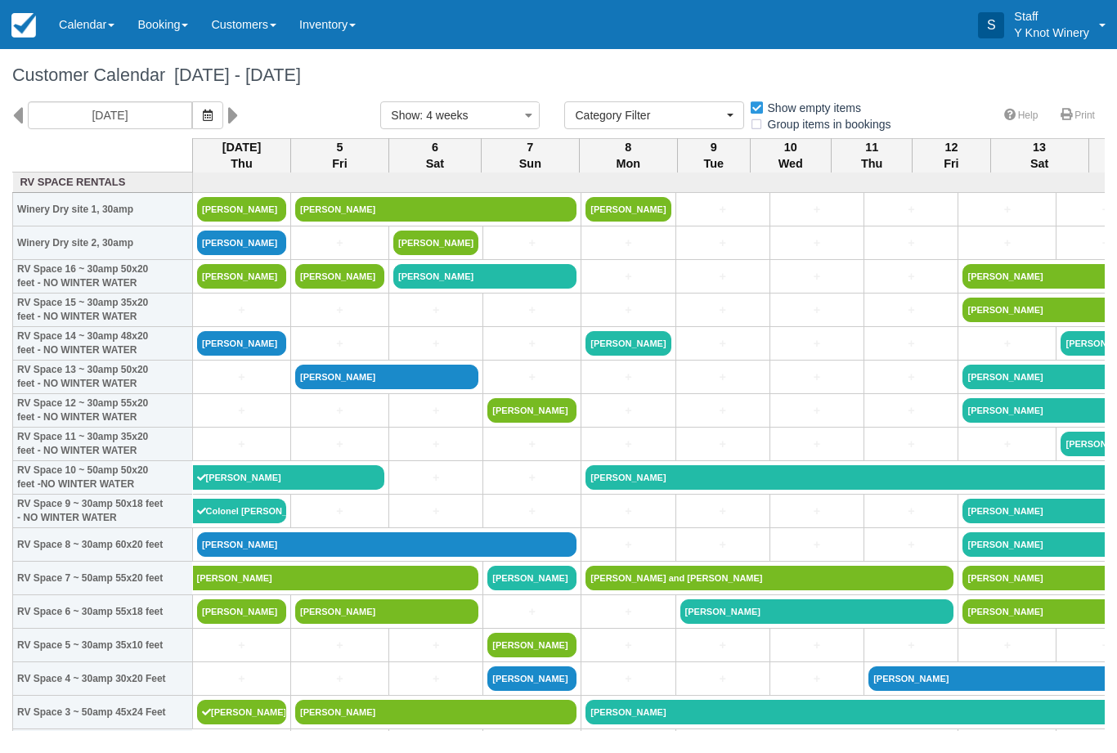
select select
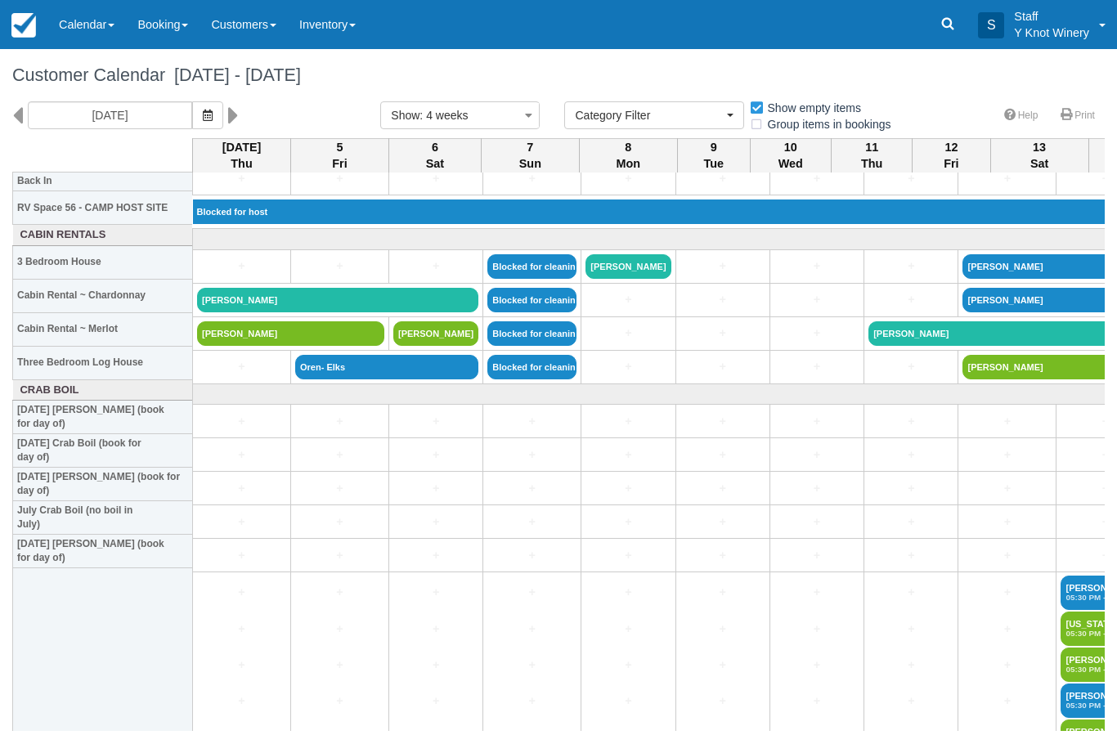
scroll to position [1913, 0]
